Goal: Find specific page/section: Find specific page/section

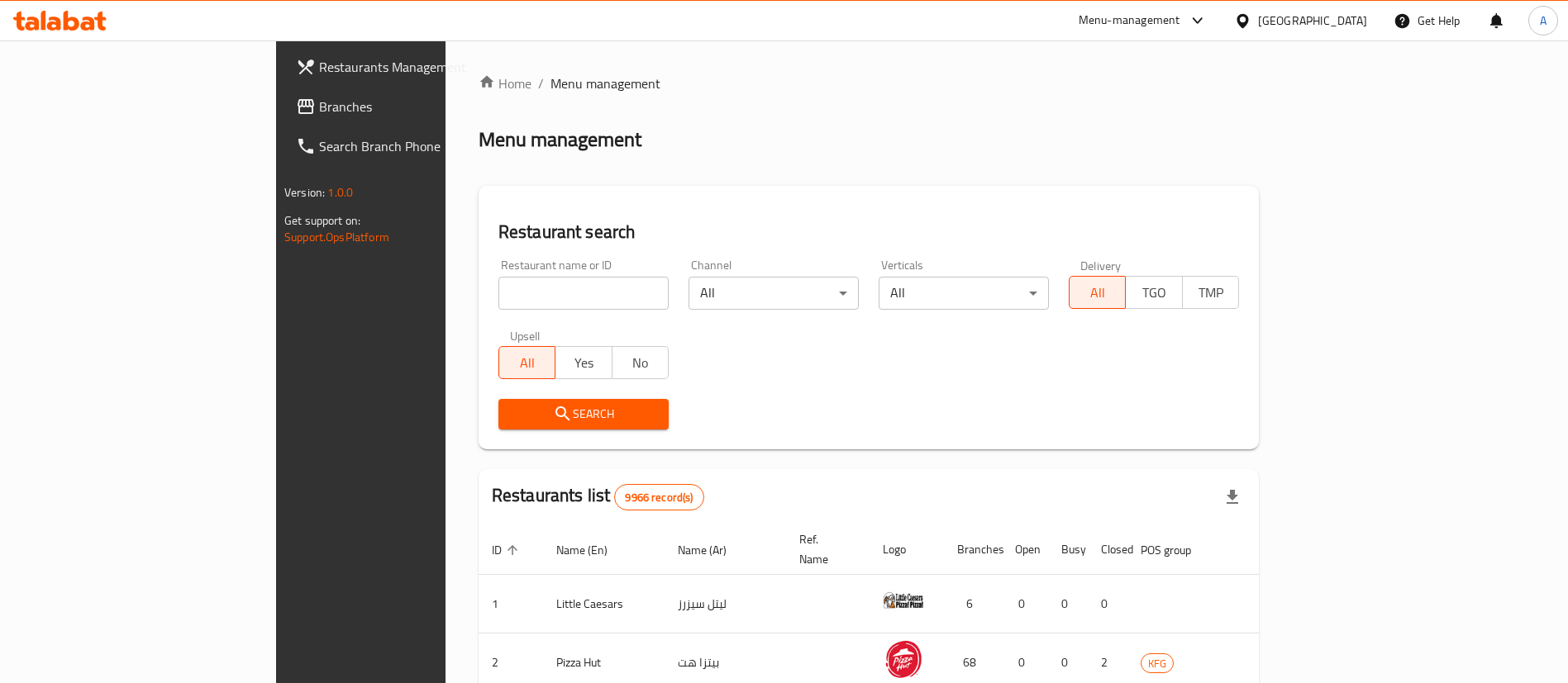
click at [499, 298] on input "search" at bounding box center [584, 293] width 170 height 33
type input "[PERSON_NAME]"
click button "Search" at bounding box center [584, 414] width 170 height 30
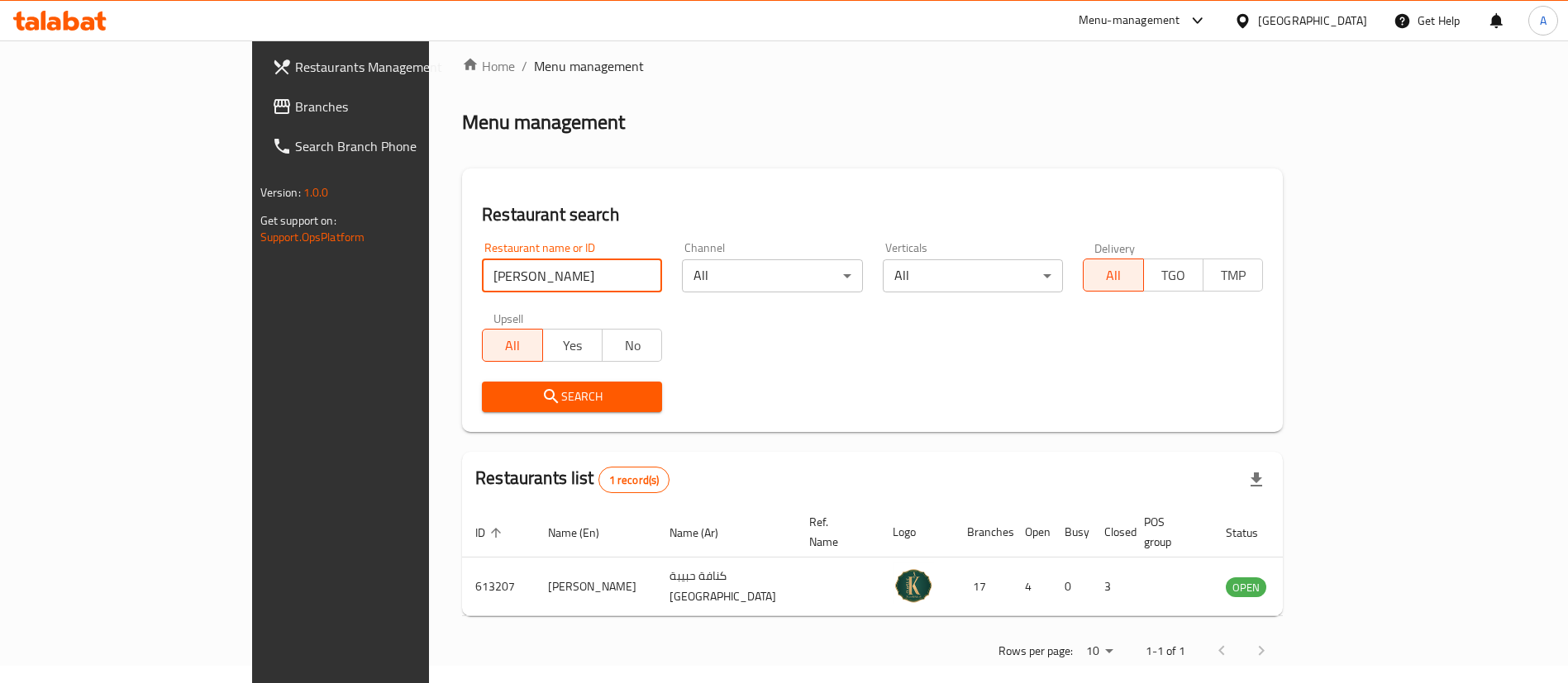
scroll to position [21, 0]
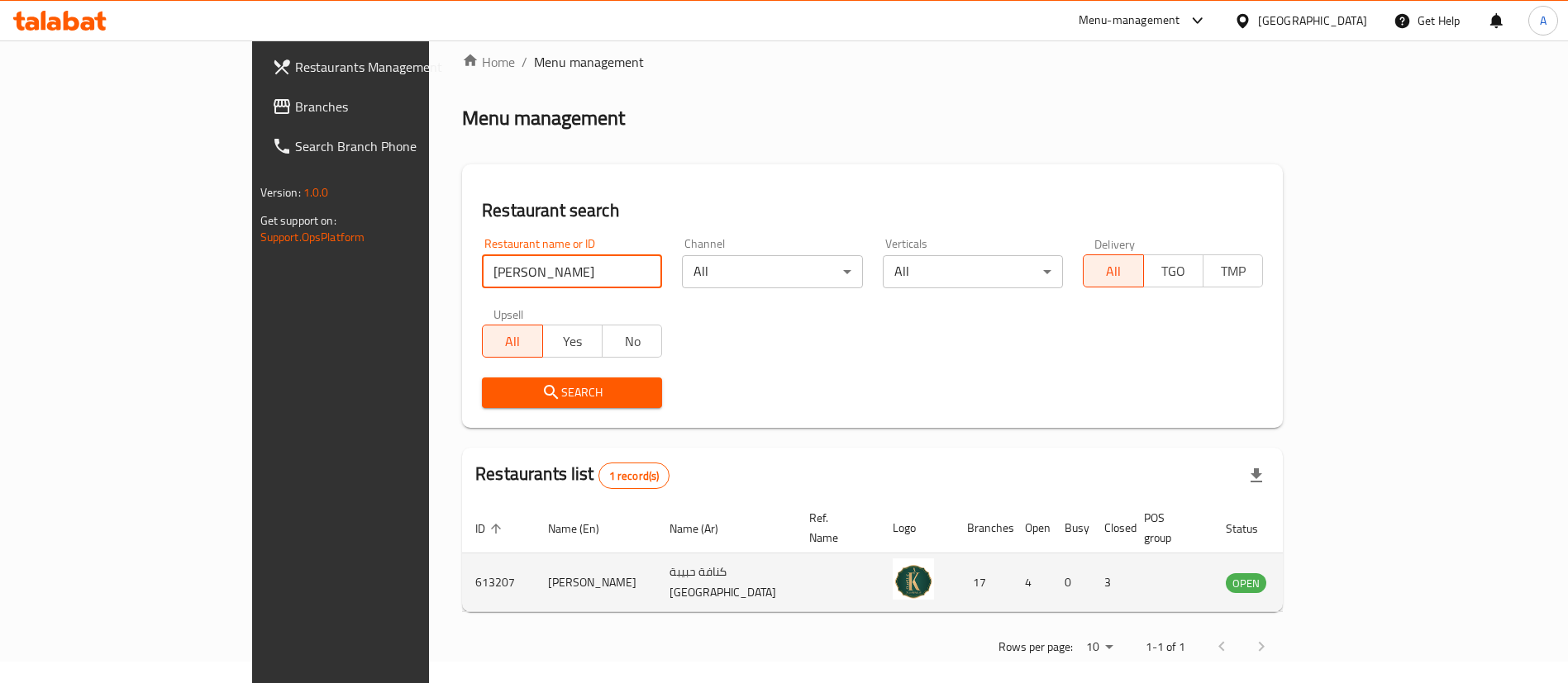
click at [1343, 573] on link "enhanced table" at bounding box center [1328, 582] width 30 height 20
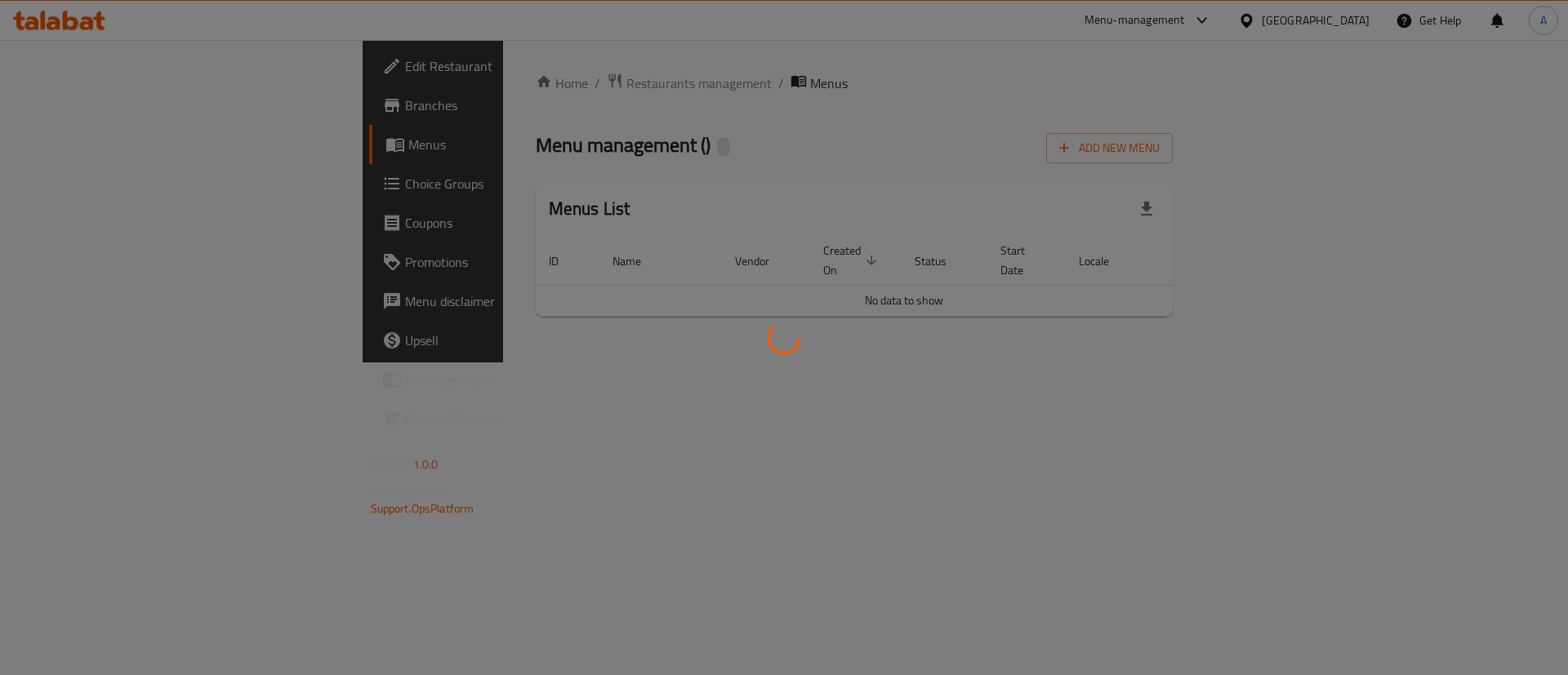
click at [1475, 561] on div at bounding box center [784, 337] width 1568 height 675
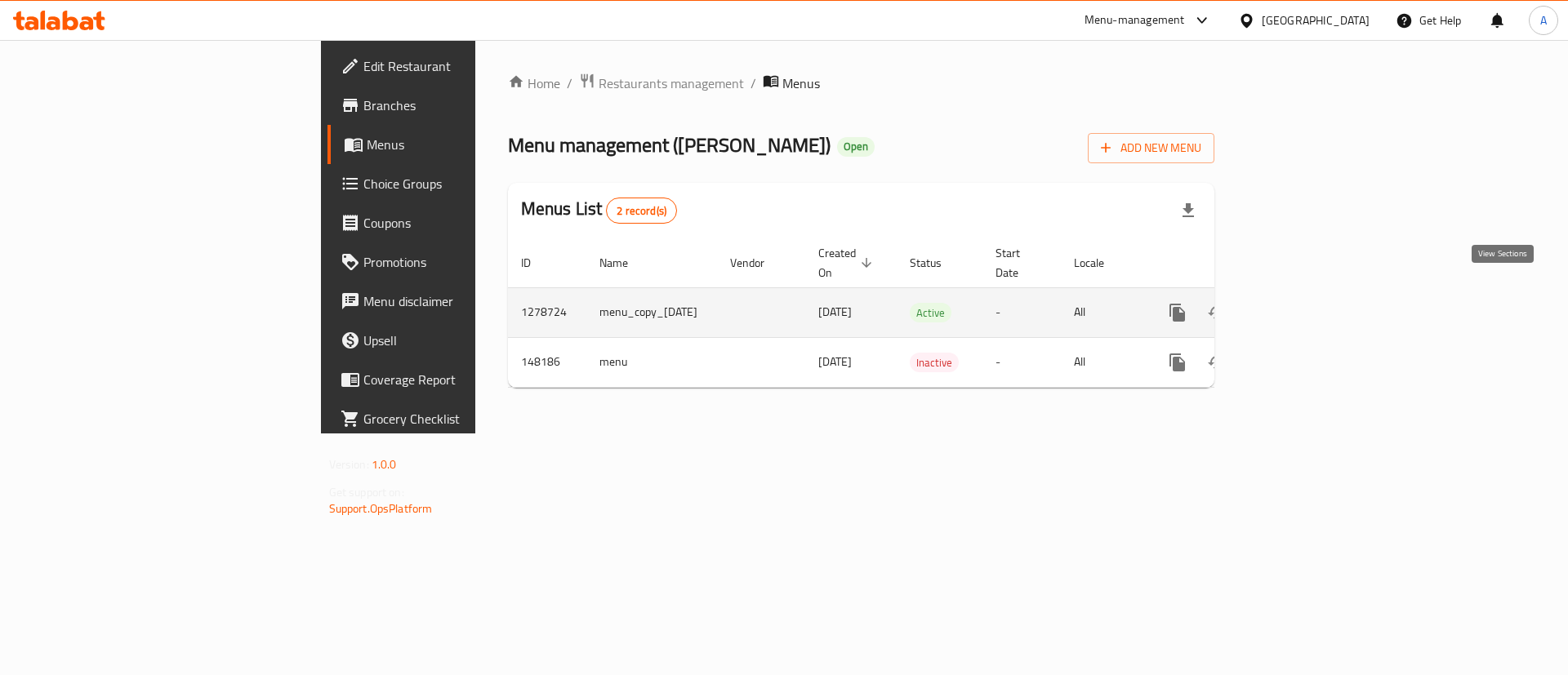
click at [1305, 303] on icon "enhanced table" at bounding box center [1295, 312] width 19 height 19
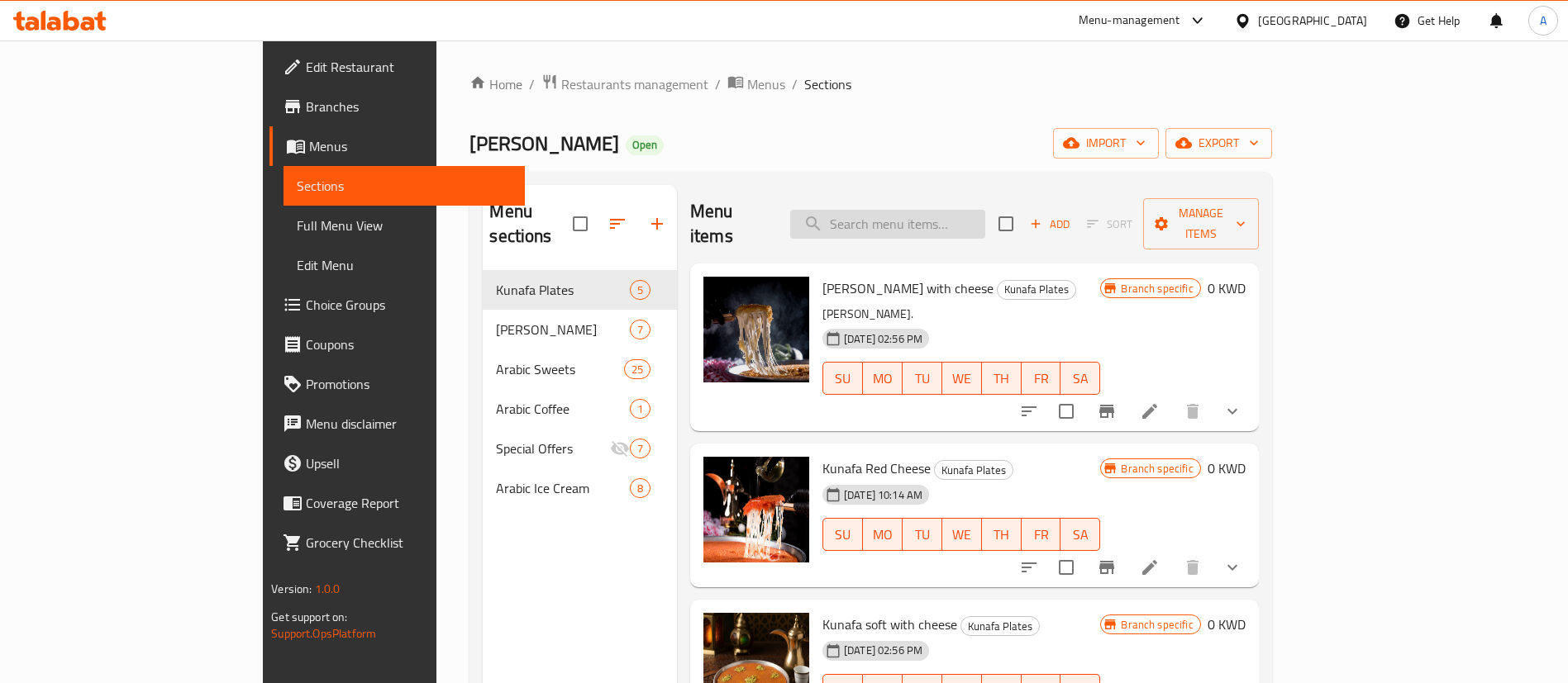
click at [958, 210] on input "search" at bounding box center [887, 224] width 195 height 28
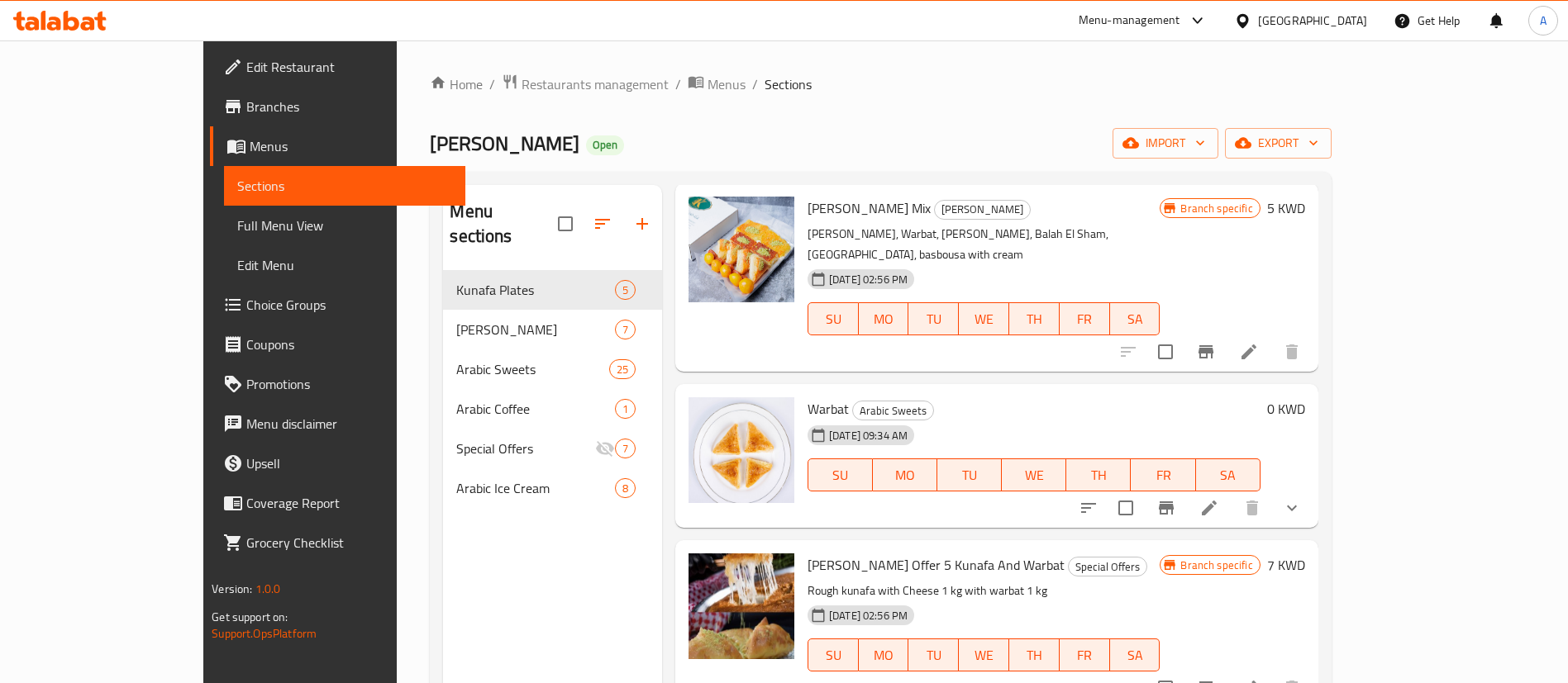
scroll to position [232, 0]
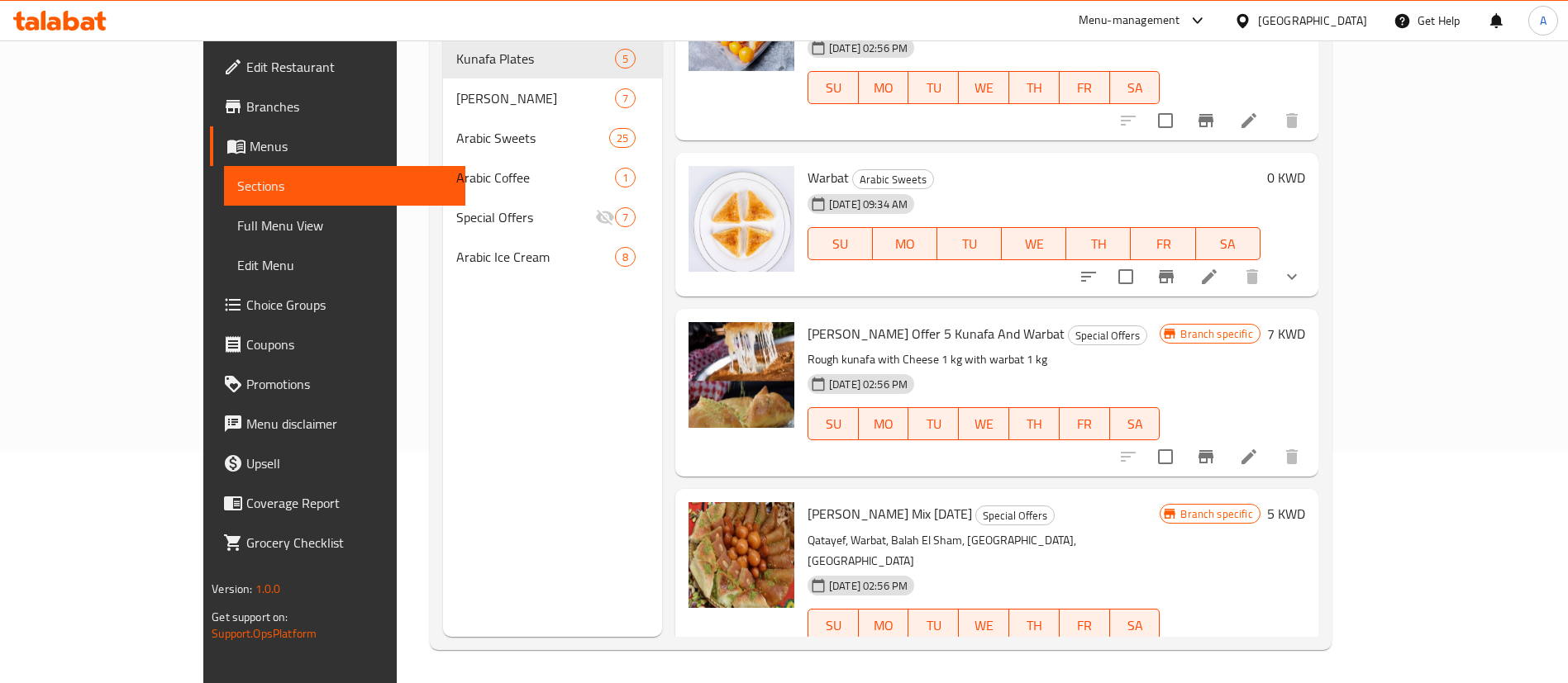
click at [808, 166] on span "Warbat" at bounding box center [829, 178] width 41 height 25
copy h6 "Warbat"
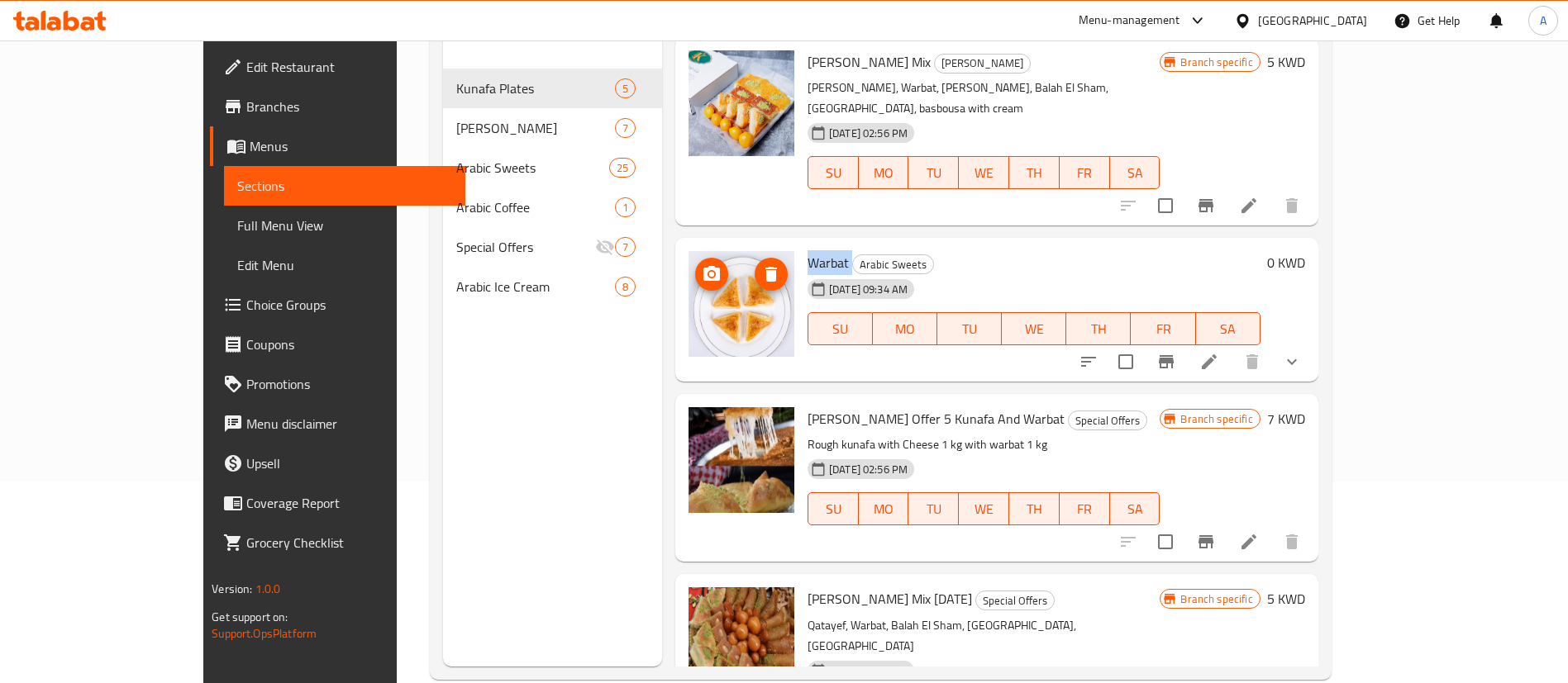
scroll to position [0, 0]
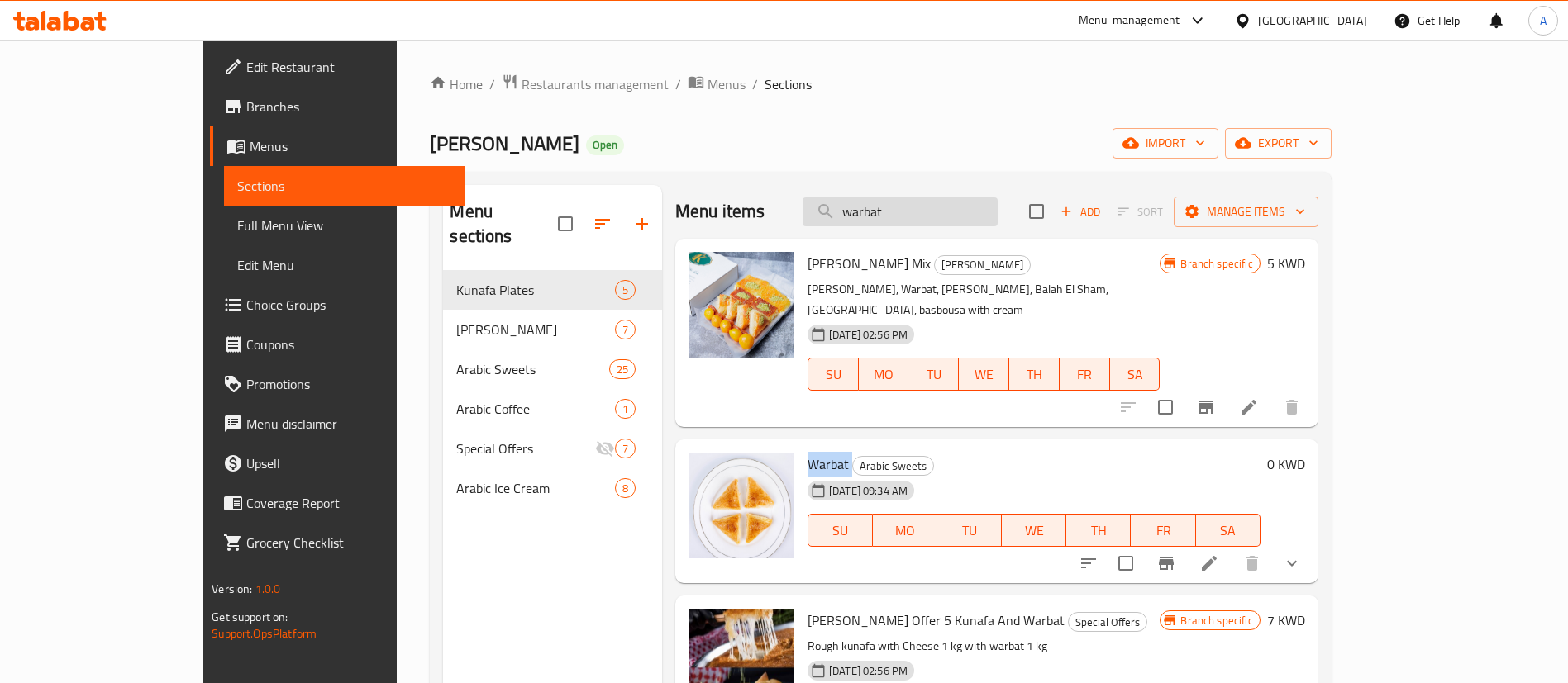
click at [997, 220] on input "warbat" at bounding box center [900, 212] width 195 height 28
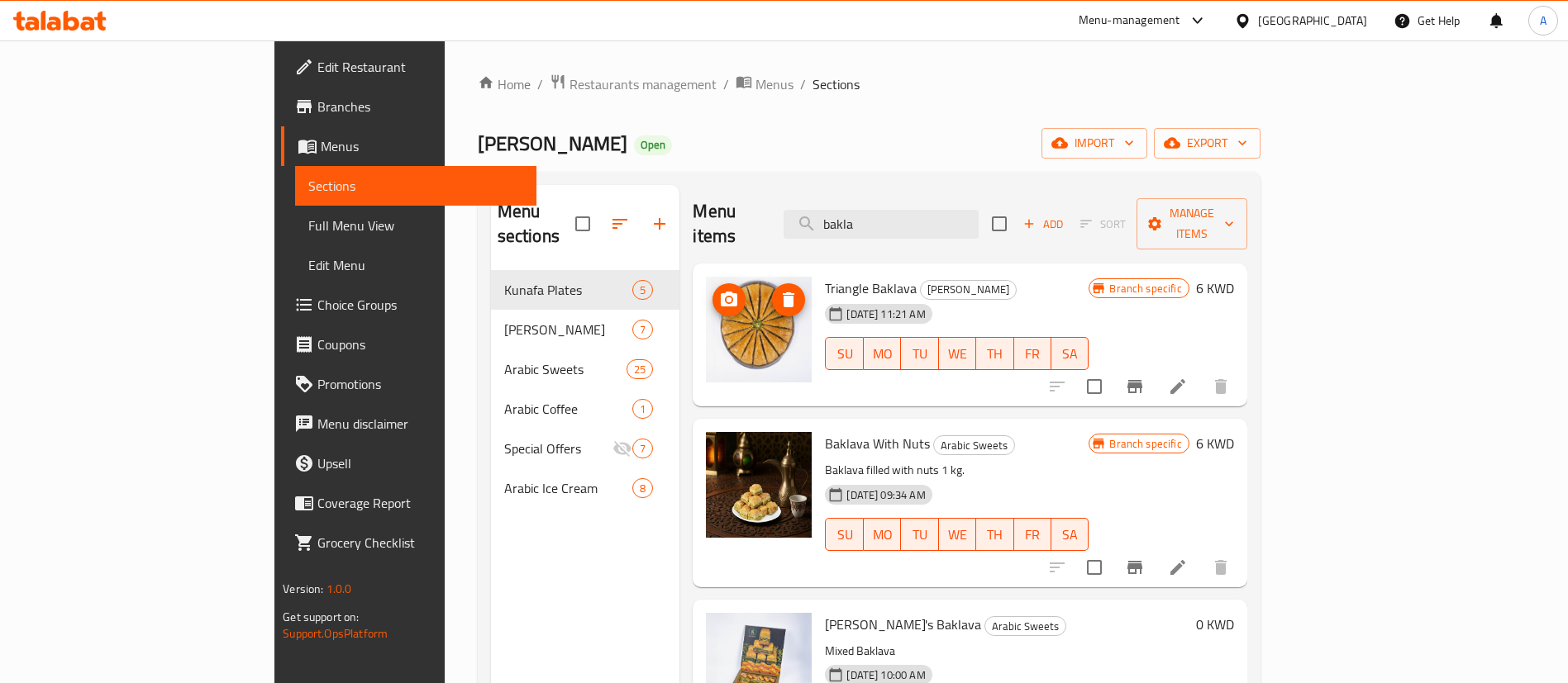
type input "bakla"
click at [925, 222] on input "bakla" at bounding box center [881, 224] width 195 height 28
drag, startPoint x: 590, startPoint y: 76, endPoint x: 596, endPoint y: 119, distance: 43.4
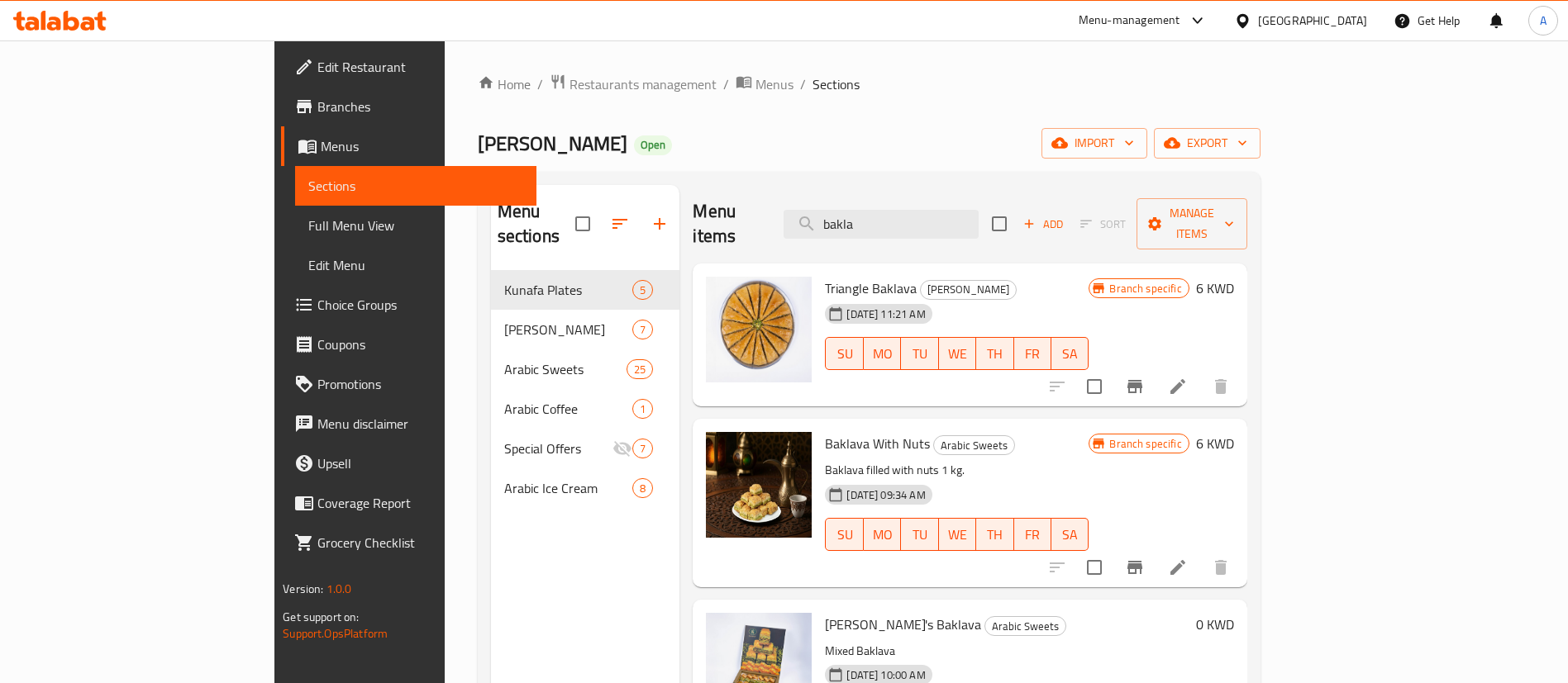
click at [755, 75] on span "Menus" at bounding box center [774, 85] width 38 height 20
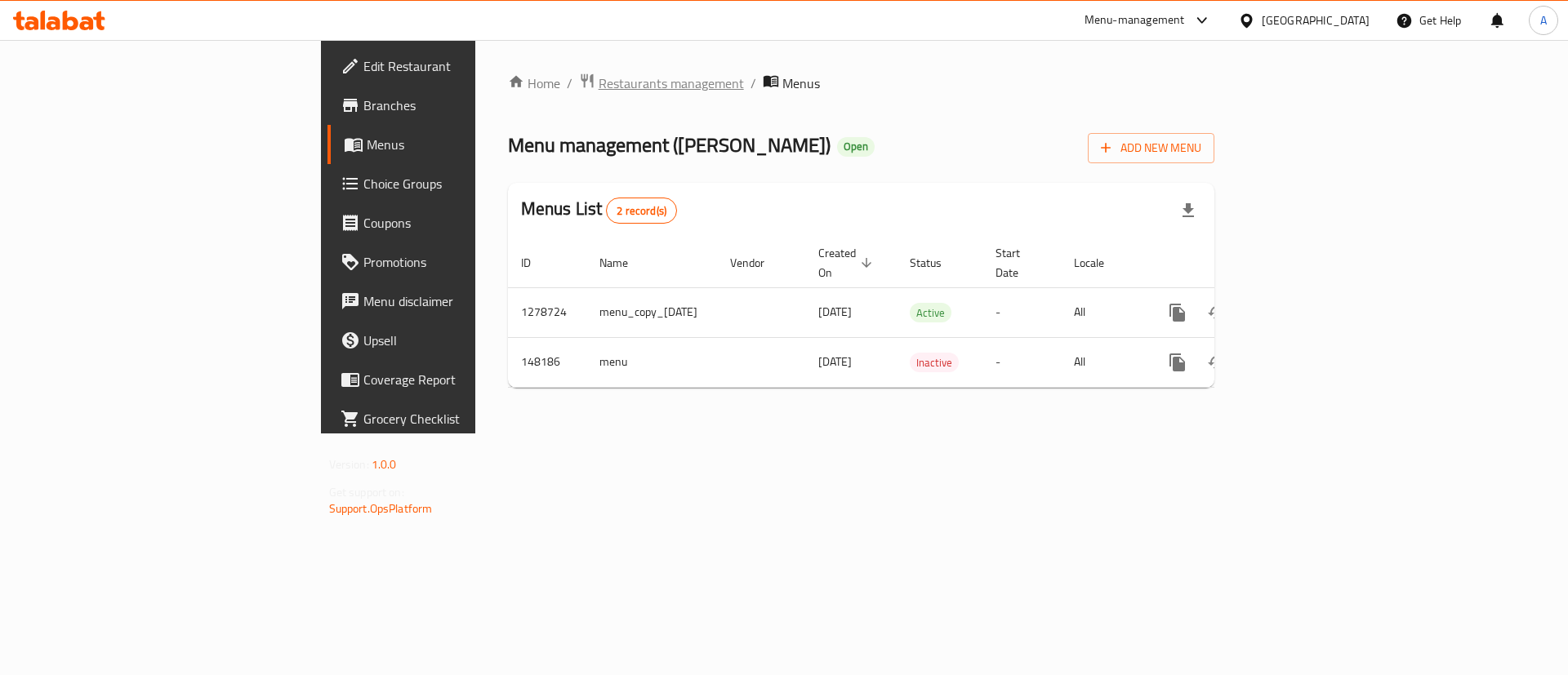
click at [598, 85] on span "Restaurants management" at bounding box center [670, 84] width 145 height 19
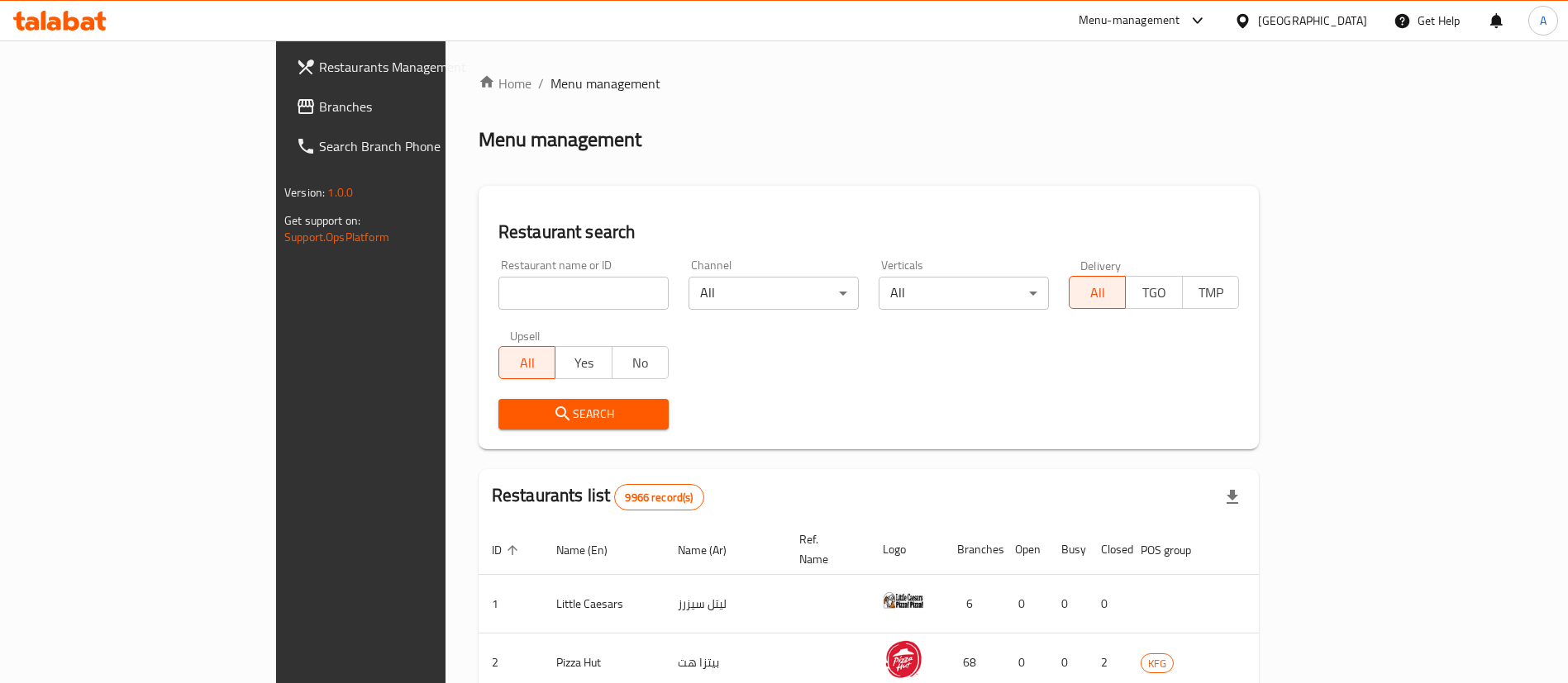
click at [564, 266] on div "Restaurant name or ID Restaurant name or ID" at bounding box center [584, 284] width 170 height 51
click at [558, 284] on input "search" at bounding box center [584, 293] width 170 height 33
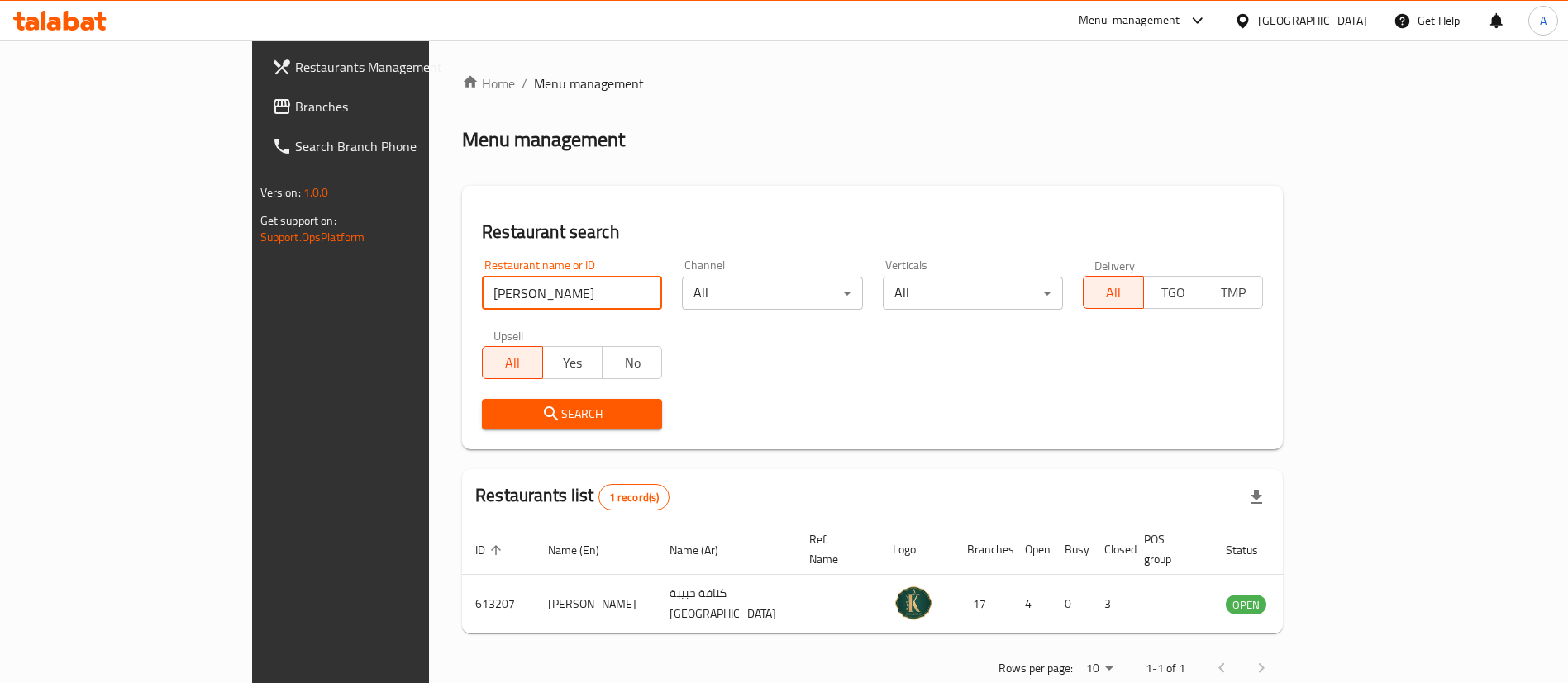
drag, startPoint x: 490, startPoint y: 305, endPoint x: 0, endPoint y: 274, distance: 491.0
click at [252, 305] on div "Restaurants Management Branches Search Branch Phone Version: 1.0.0 Get support …" at bounding box center [784, 381] width 1065 height 683
type input "waygood"
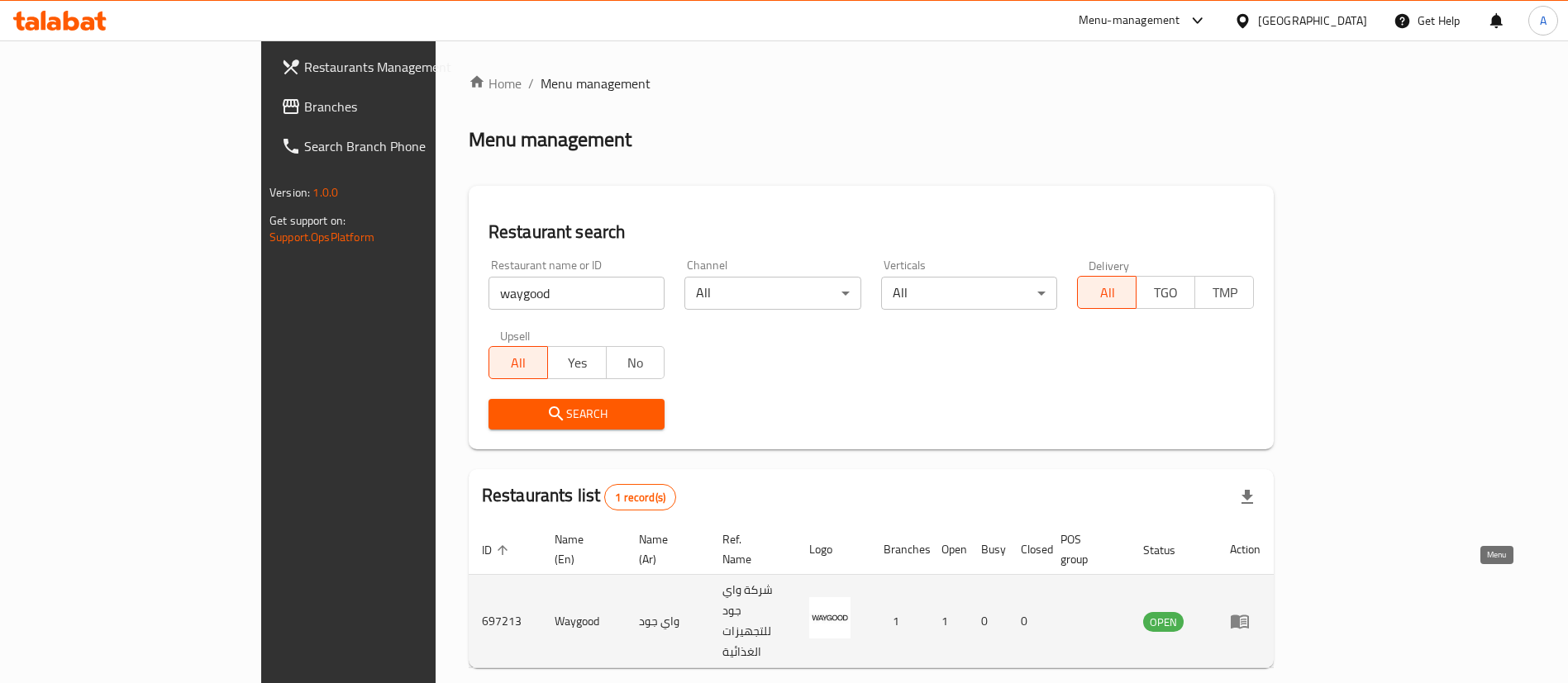
click at [1249, 615] on icon "enhanced table" at bounding box center [1240, 622] width 18 height 14
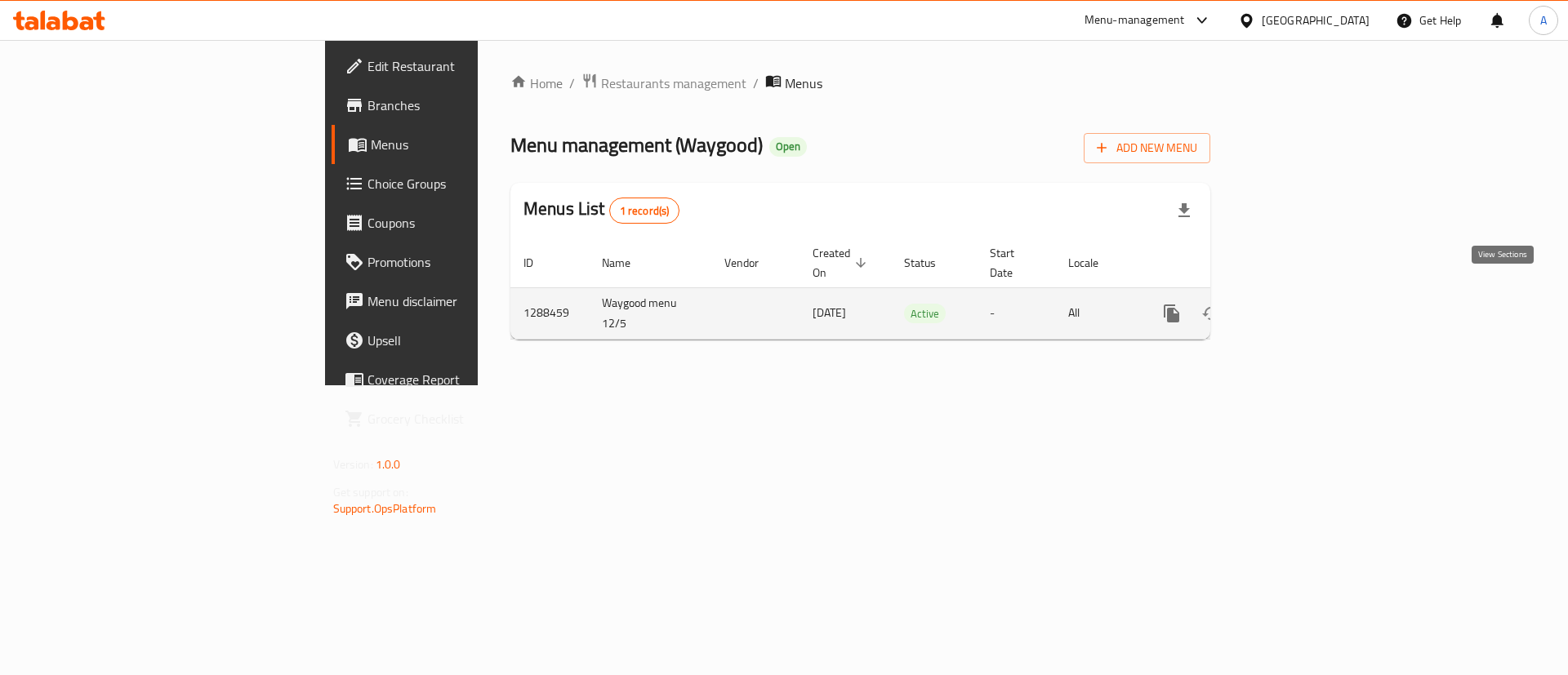
click at [1297, 306] on icon "enhanced table" at bounding box center [1289, 313] width 15 height 15
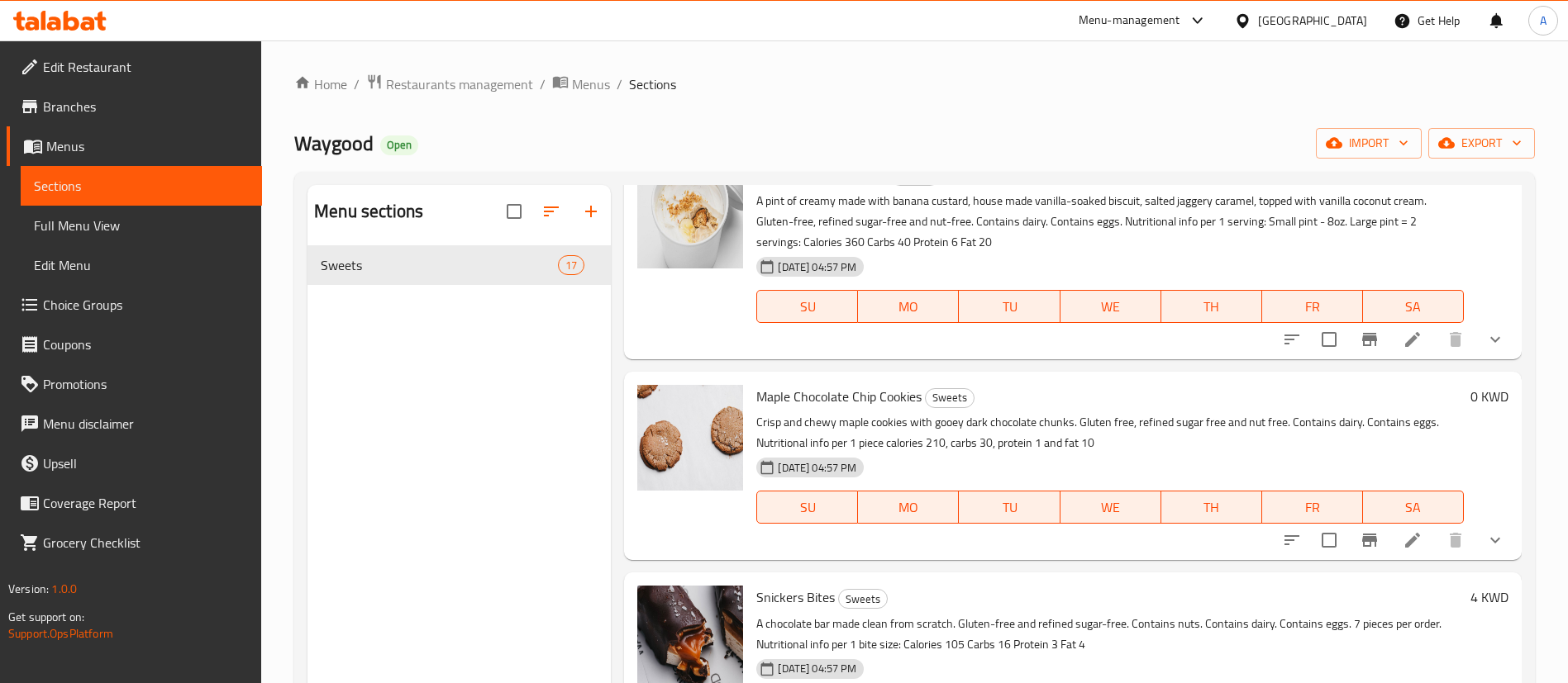
scroll to position [2479, 0]
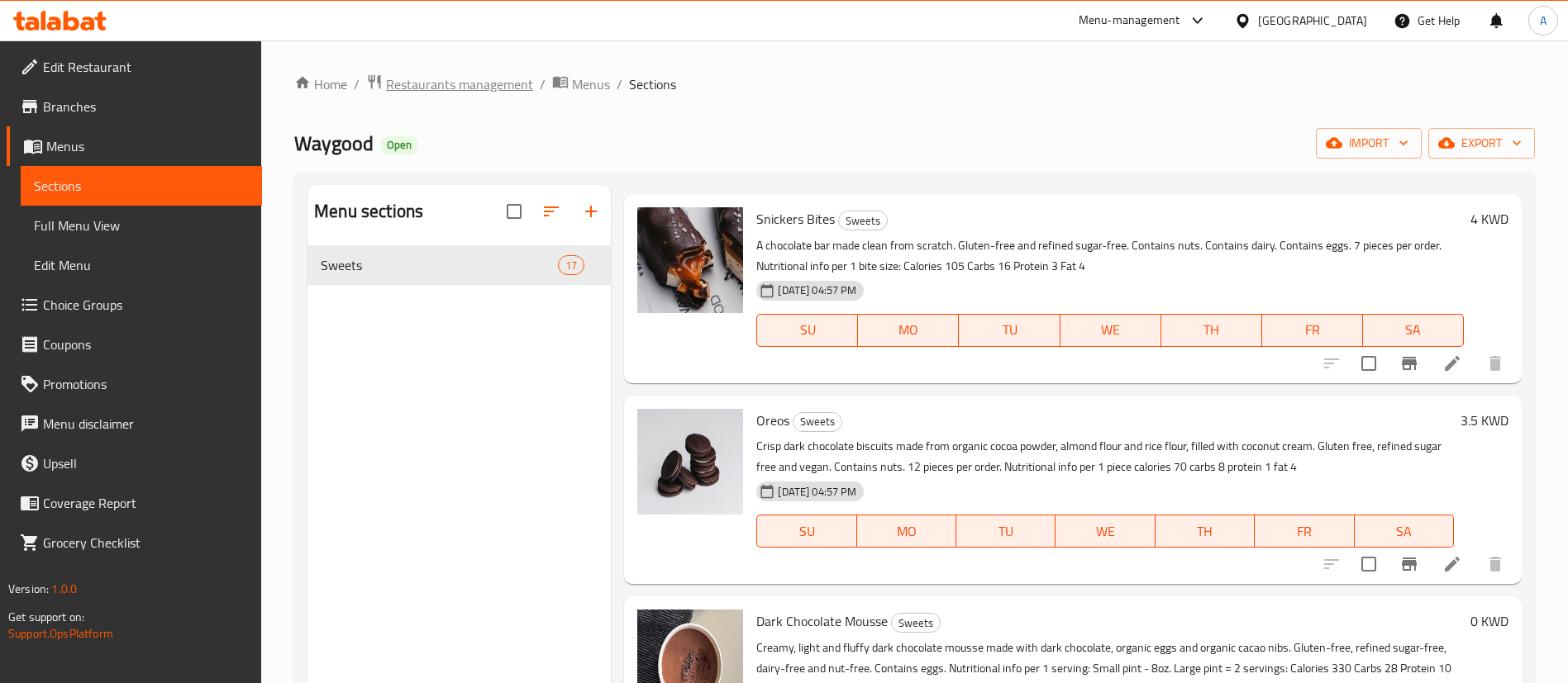
click at [517, 86] on span "Restaurants management" at bounding box center [459, 85] width 147 height 20
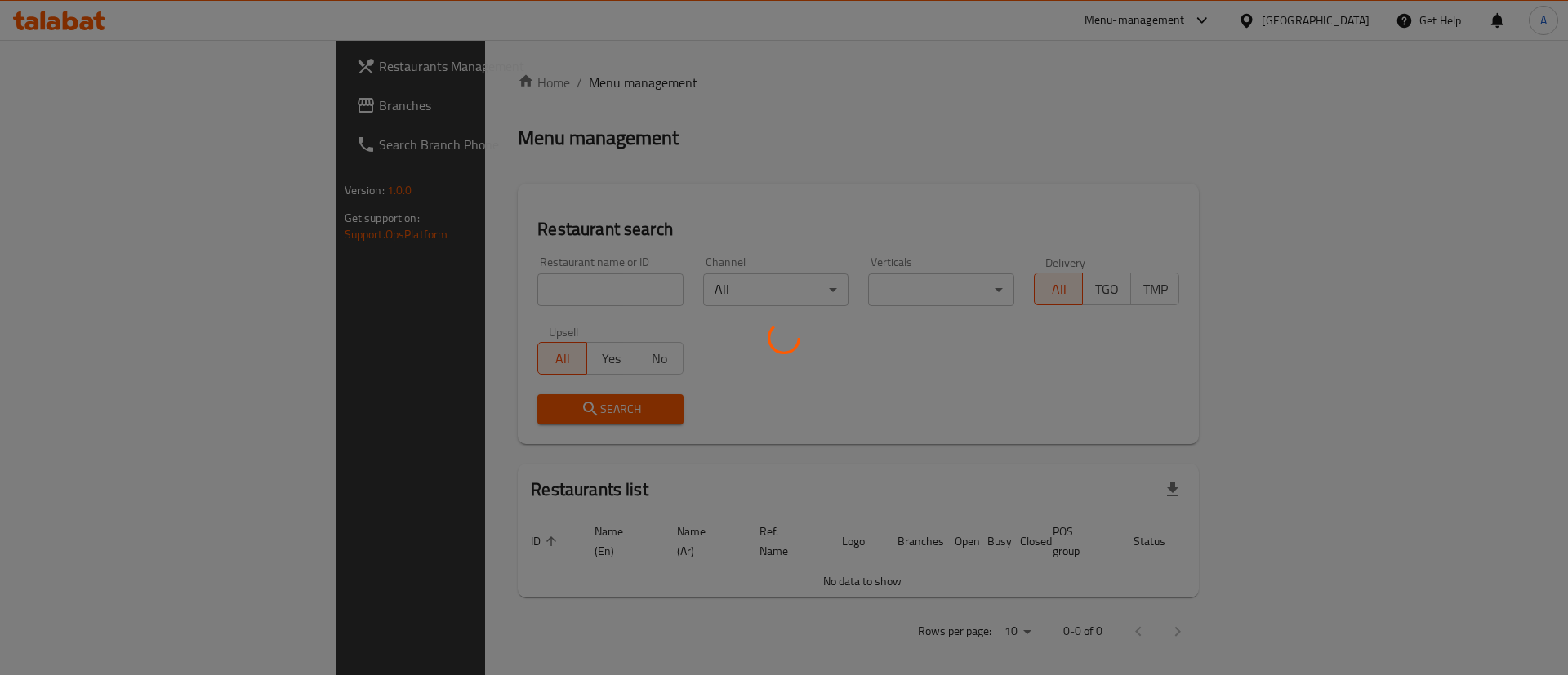
click at [540, 299] on div at bounding box center [784, 337] width 1568 height 675
click at [539, 298] on div at bounding box center [784, 337] width 1568 height 675
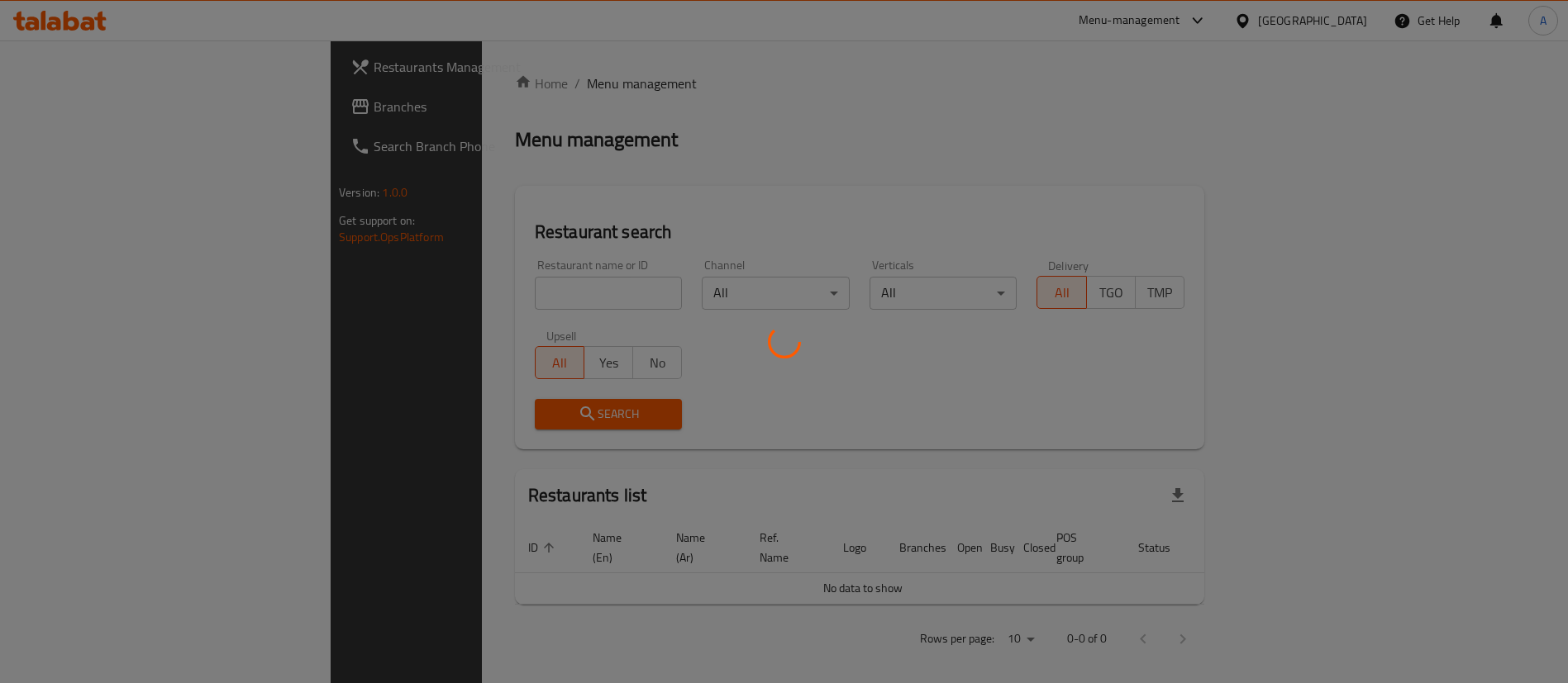
click at [543, 299] on div at bounding box center [784, 341] width 1568 height 683
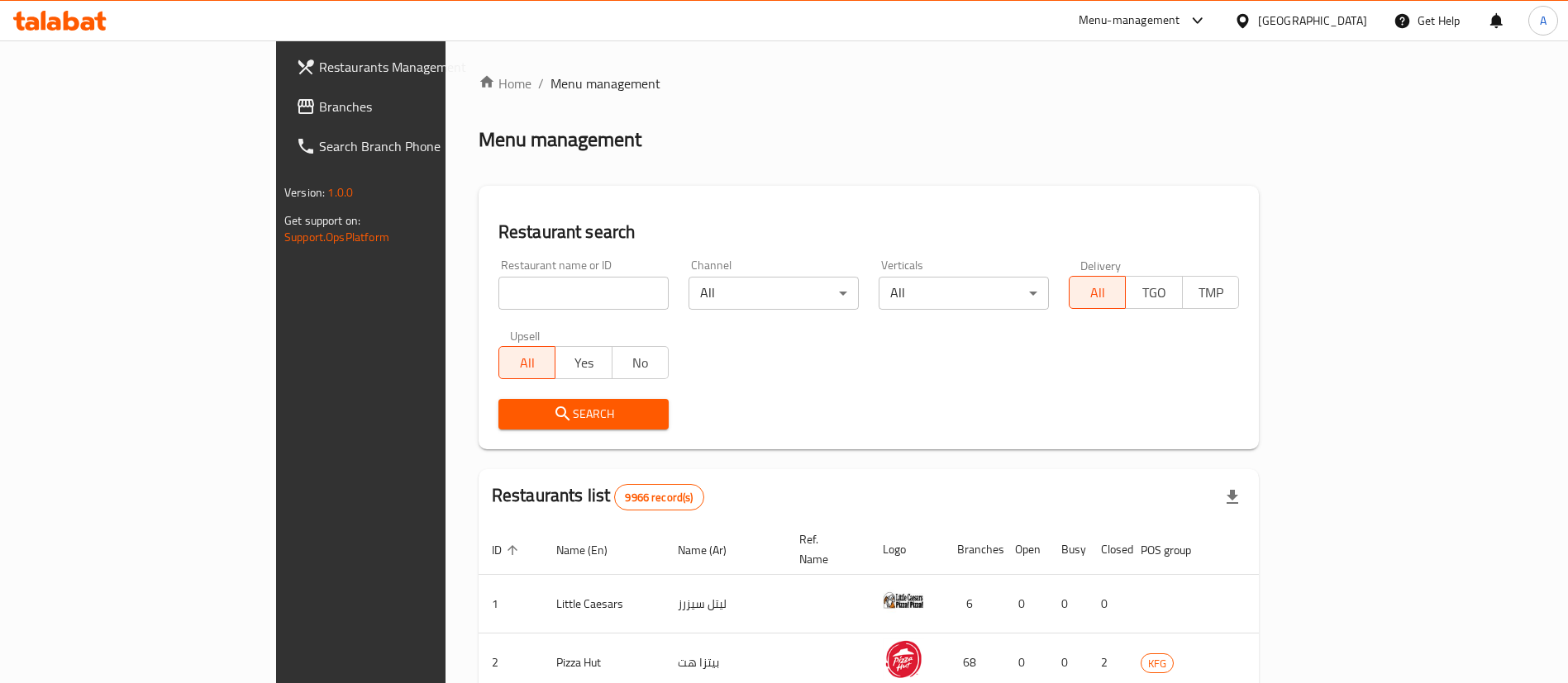
click at [542, 295] on input "search" at bounding box center [584, 293] width 170 height 33
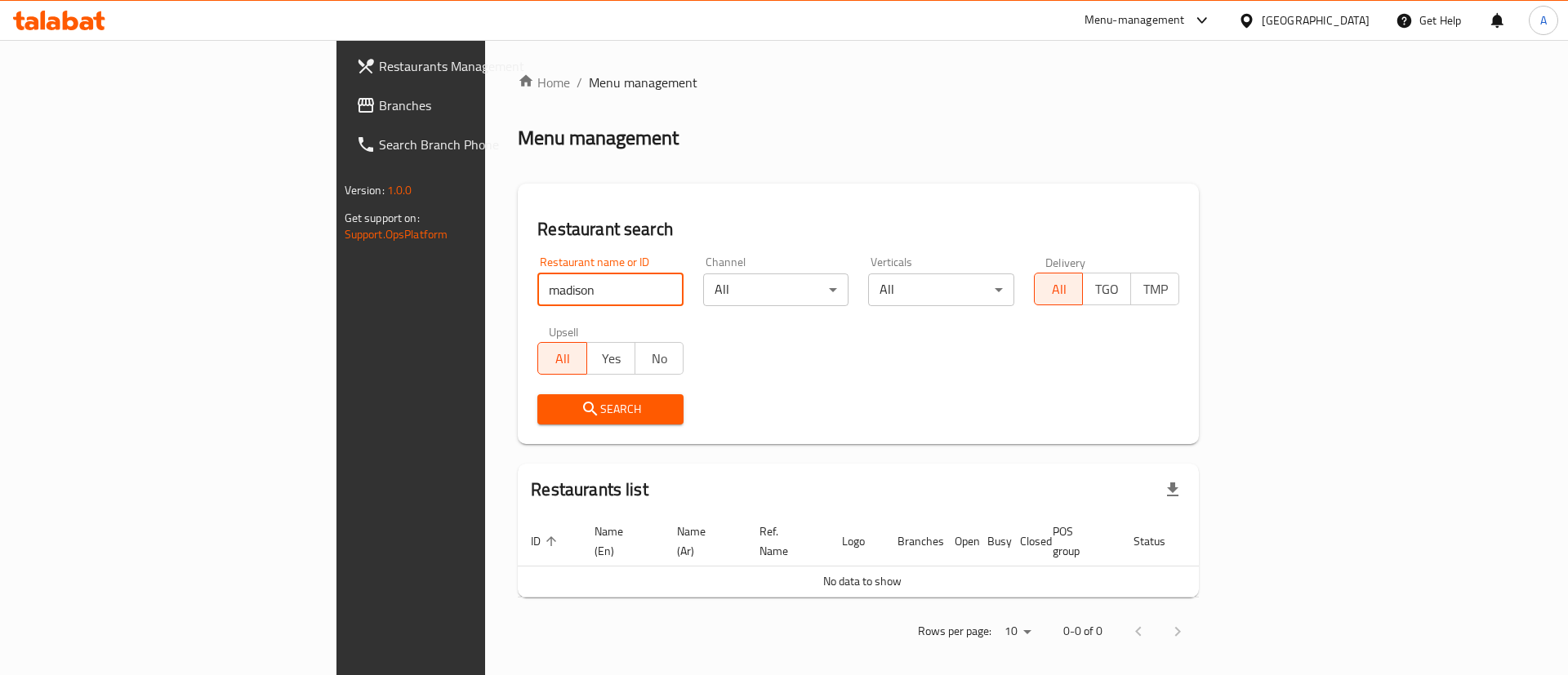
click button "Search" at bounding box center [611, 409] width 146 height 30
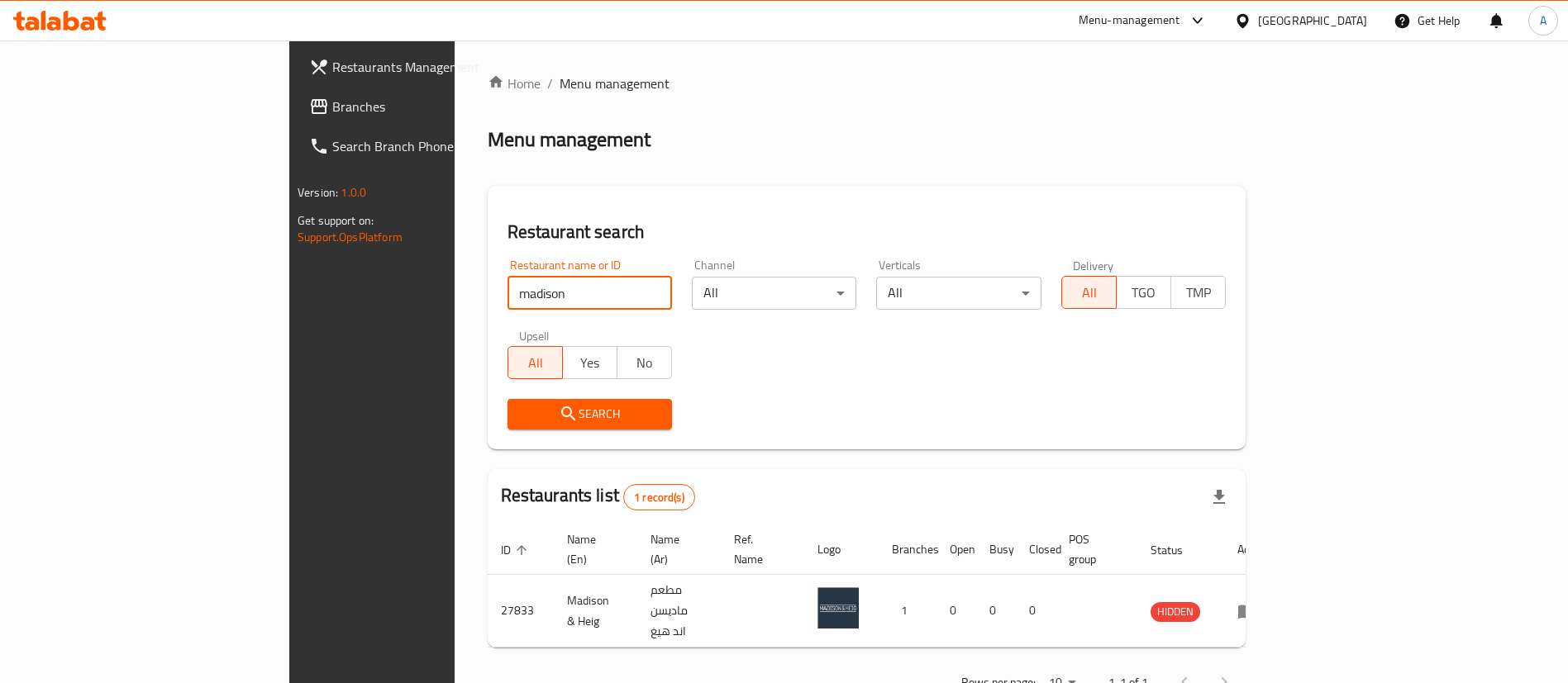
click at [508, 289] on input "madison" at bounding box center [590, 293] width 165 height 33
type input "wholehearted"
click button "Search" at bounding box center [590, 414] width 165 height 30
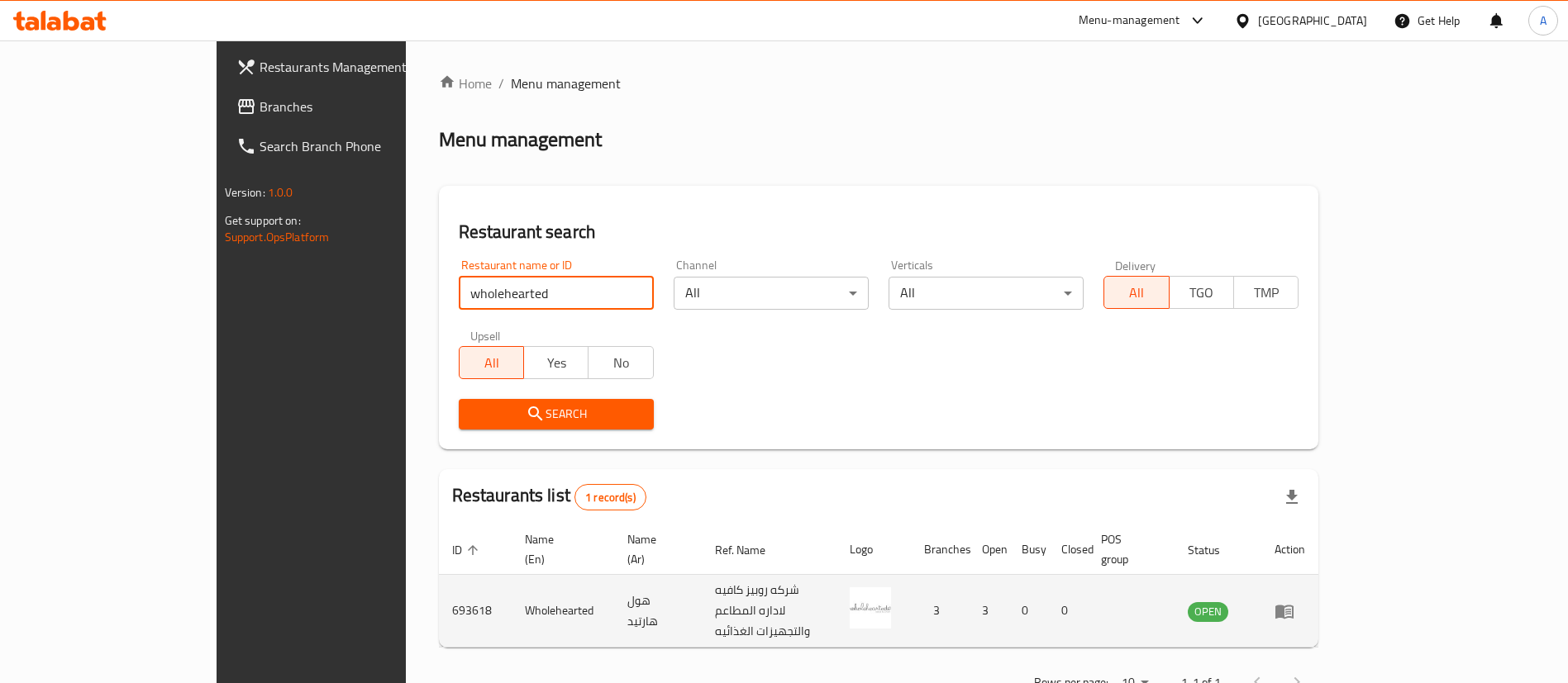
click at [439, 595] on td "693618" at bounding box center [476, 612] width 73 height 73
copy td "693618"
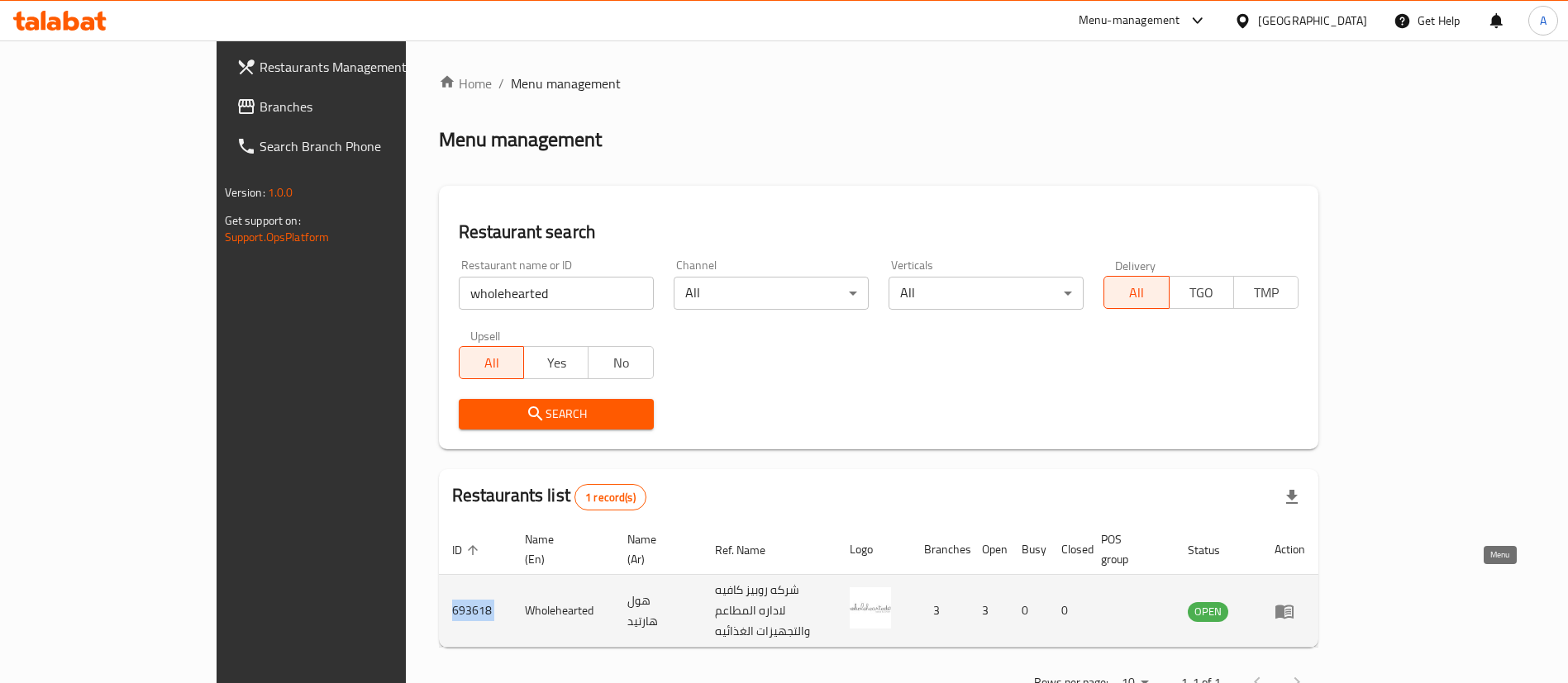
click at [1294, 602] on icon "enhanced table" at bounding box center [1285, 612] width 20 height 20
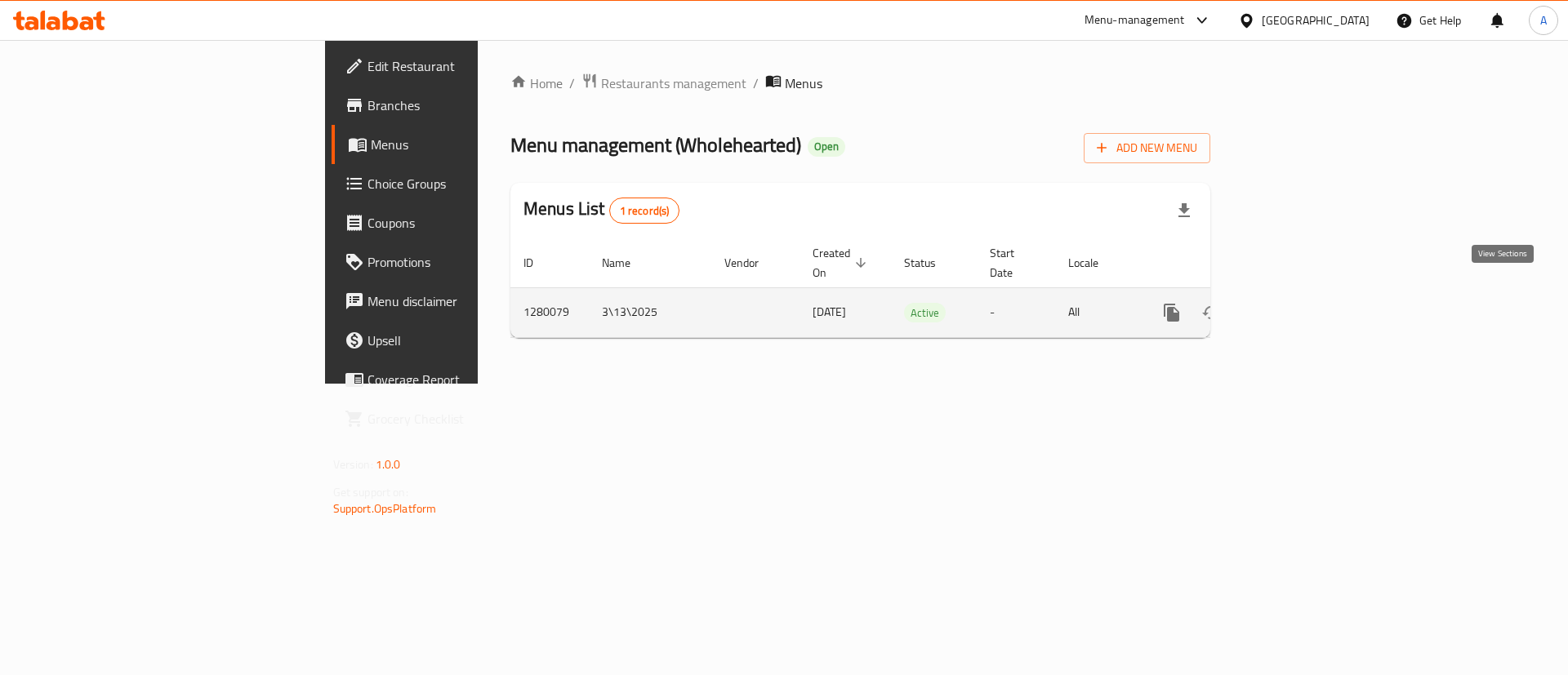
click at [1309, 293] on link "enhanced table" at bounding box center [1289, 312] width 40 height 40
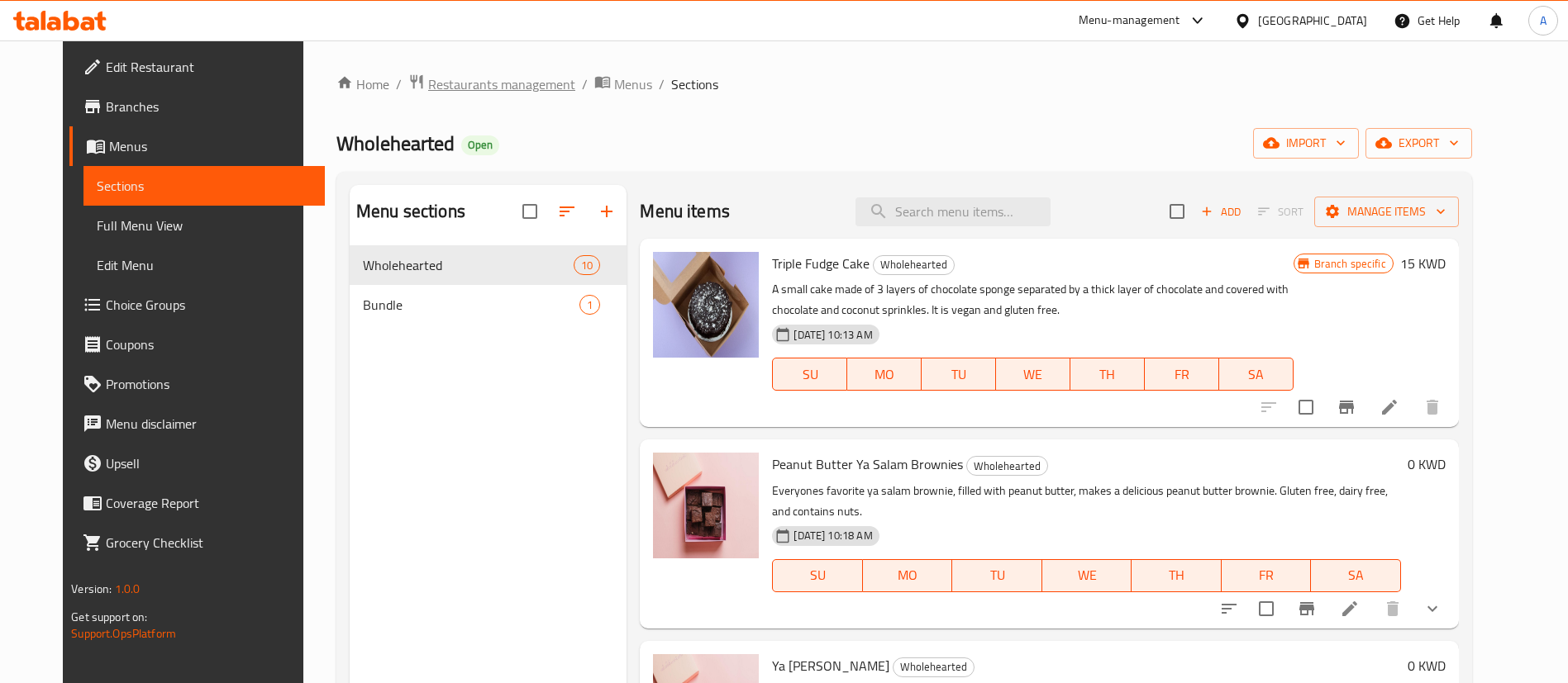
click at [467, 79] on span "Restaurants management" at bounding box center [502, 85] width 147 height 20
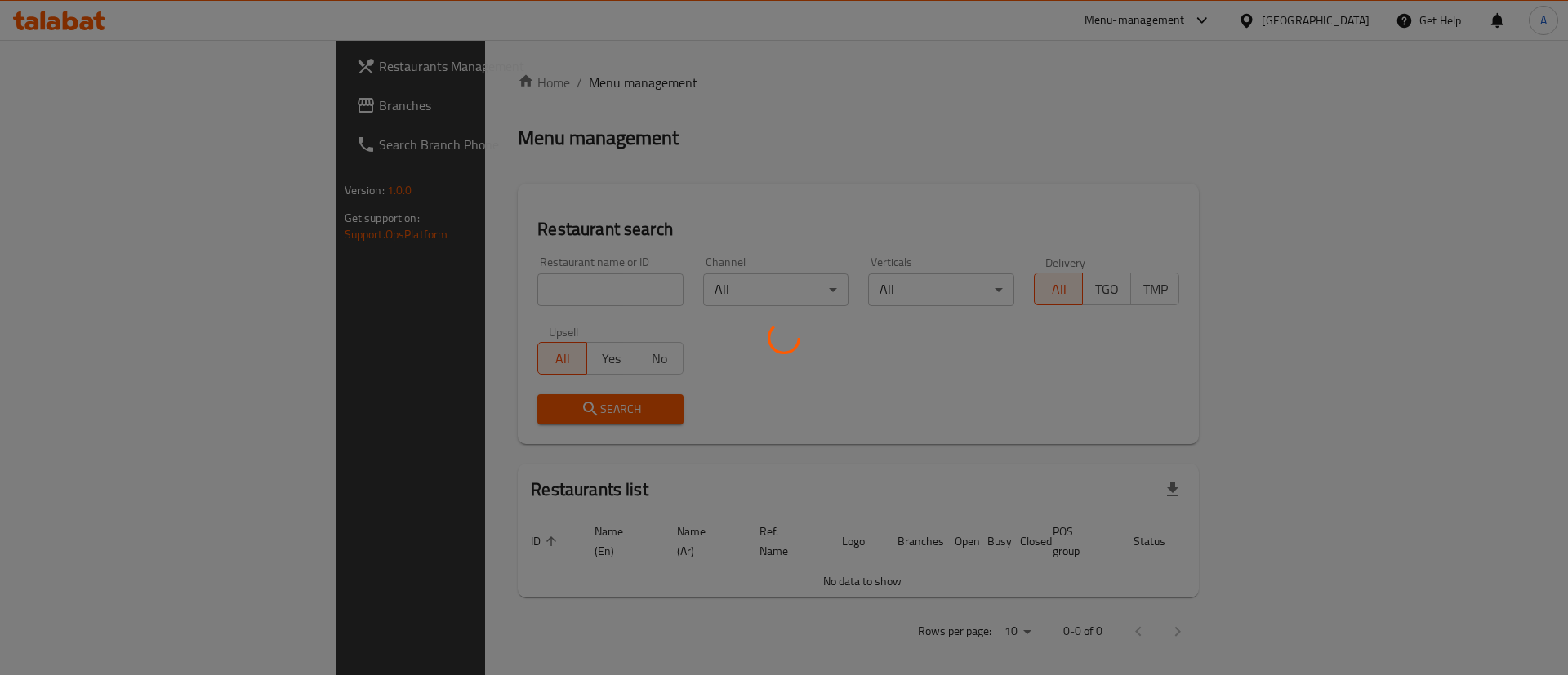
click at [532, 312] on div at bounding box center [784, 337] width 1568 height 675
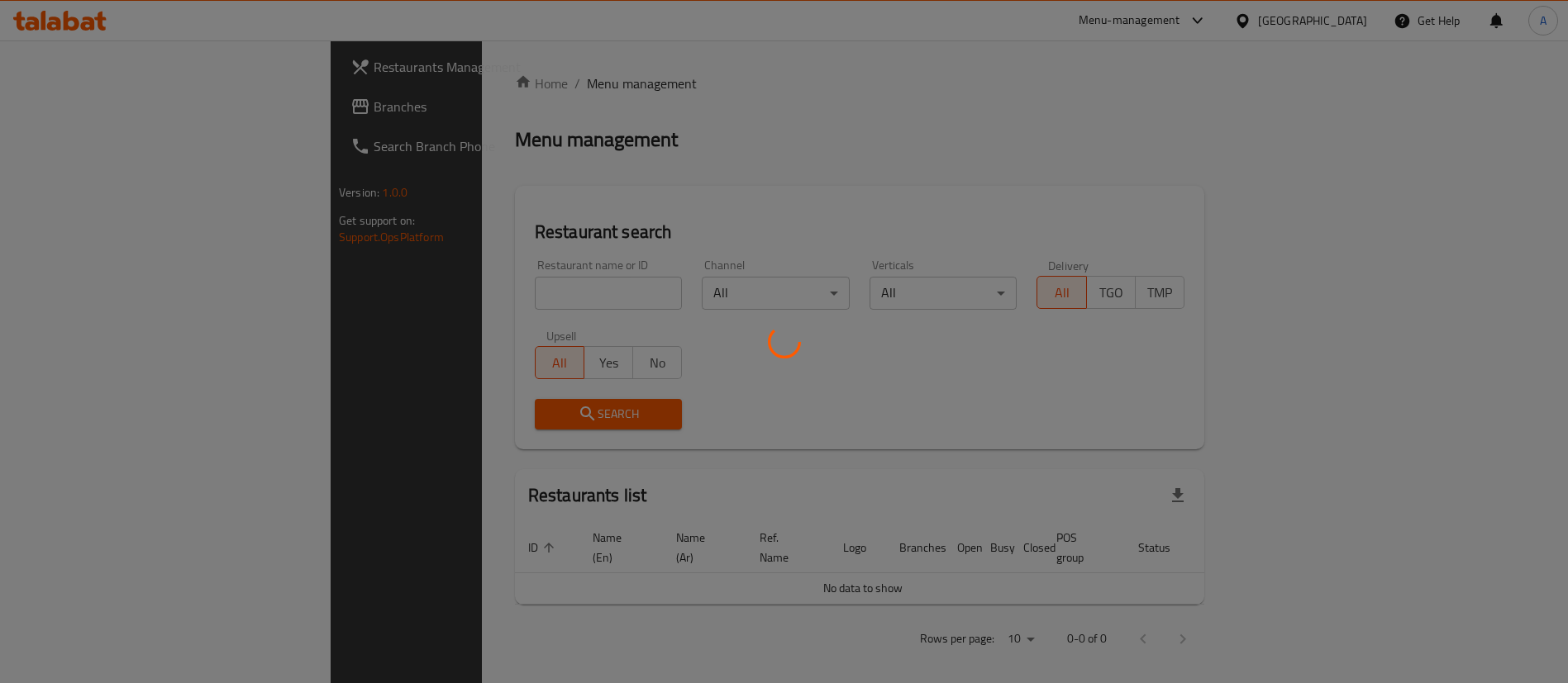
click at [536, 313] on div "Home / Menu management Menu management Restaurant search Restaurant name or ID …" at bounding box center [860, 368] width 690 height 588
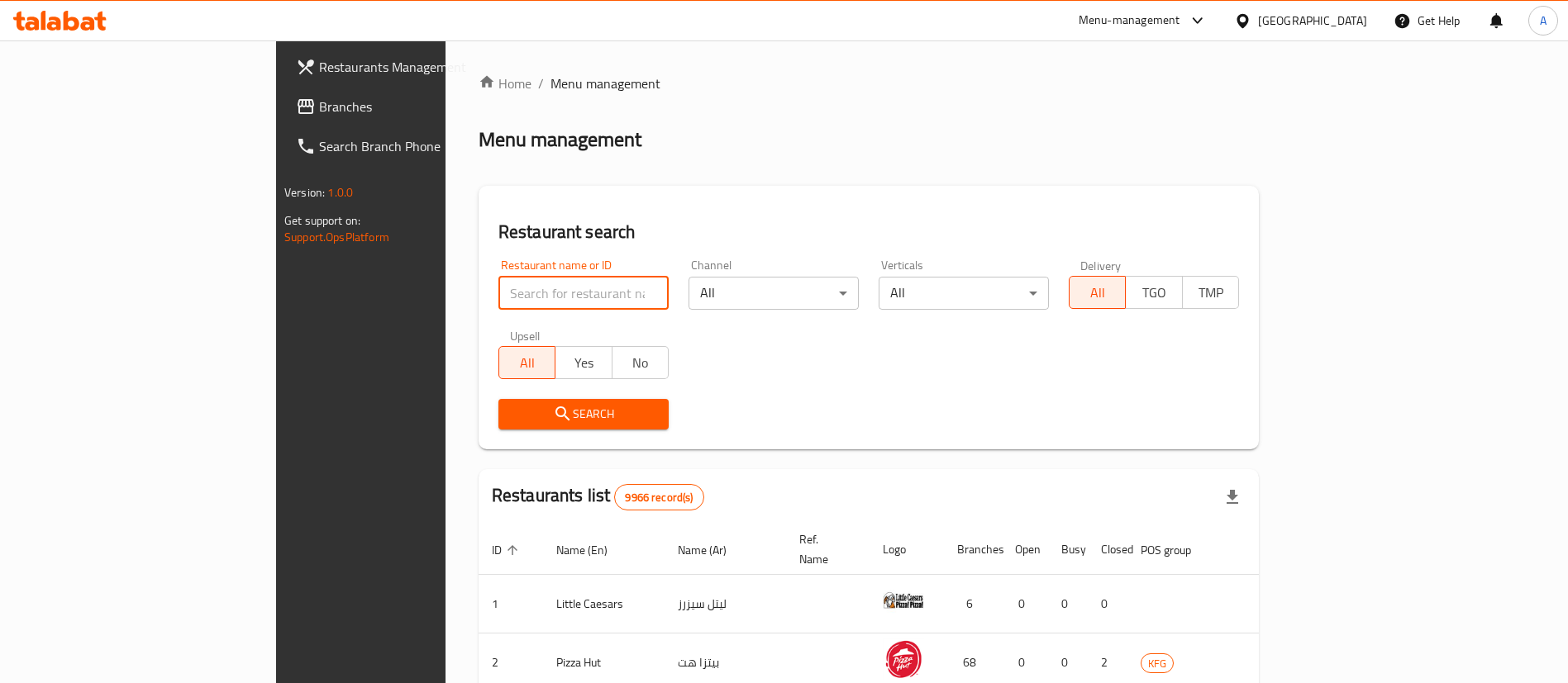
click at [532, 302] on input "search" at bounding box center [584, 293] width 170 height 33
type input "waygood"
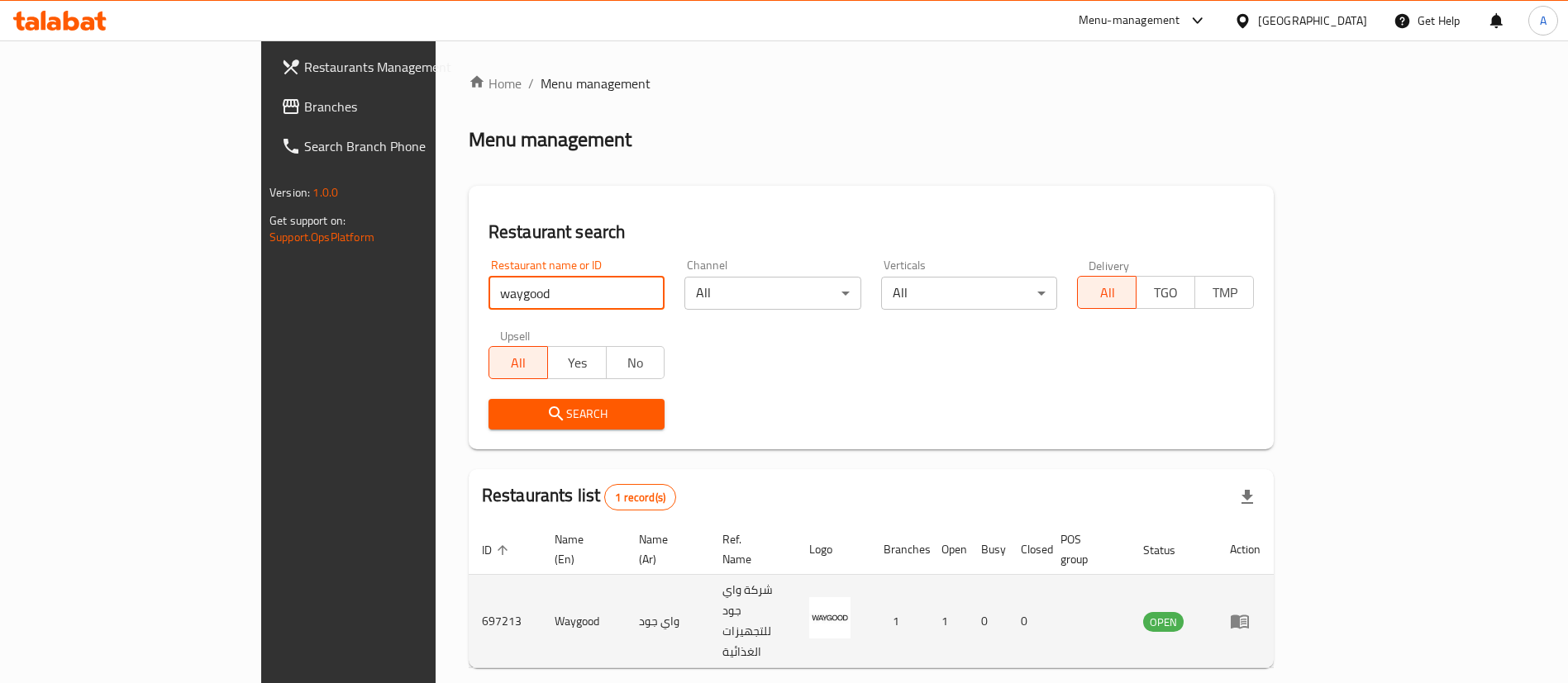
click at [1249, 615] on icon "enhanced table" at bounding box center [1240, 622] width 18 height 14
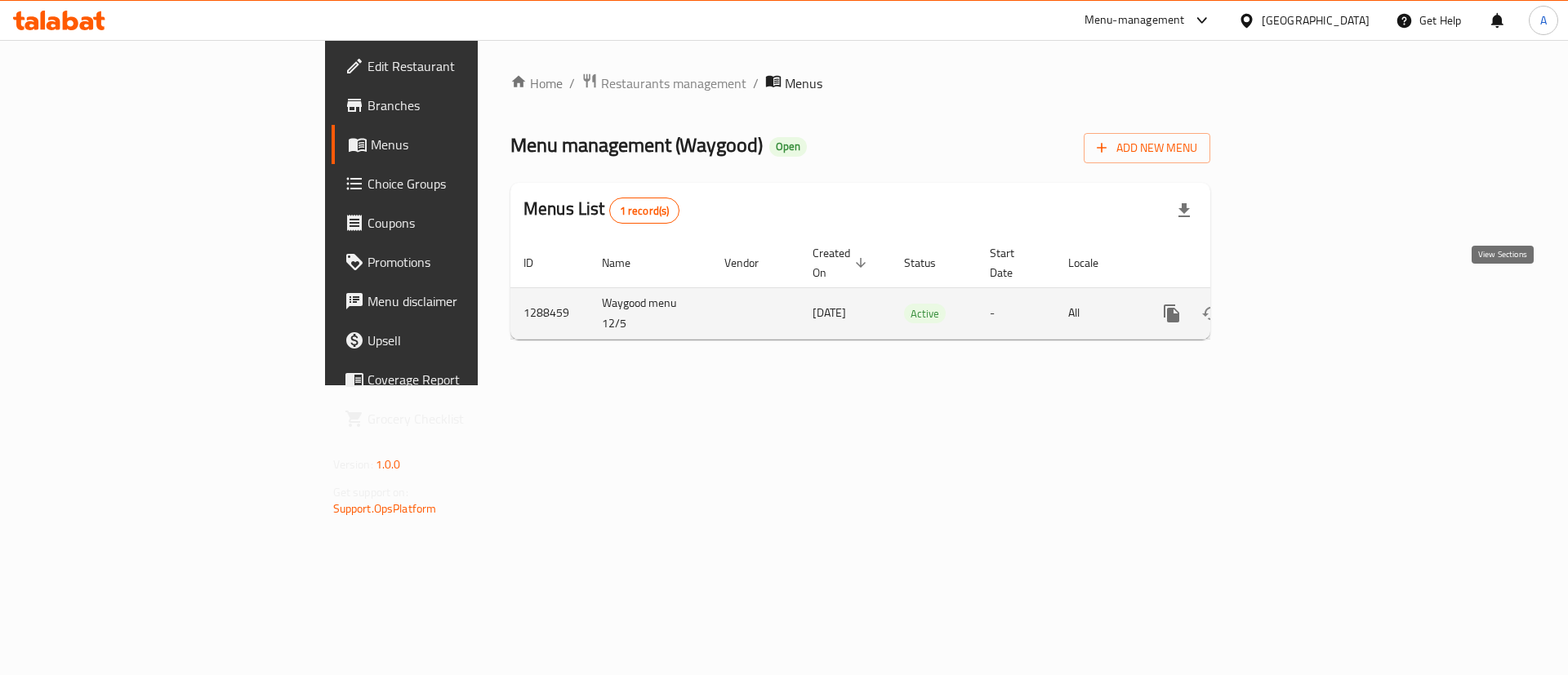
click at [1299, 304] on icon "enhanced table" at bounding box center [1289, 313] width 19 height 19
